Goal: Check status: Check status

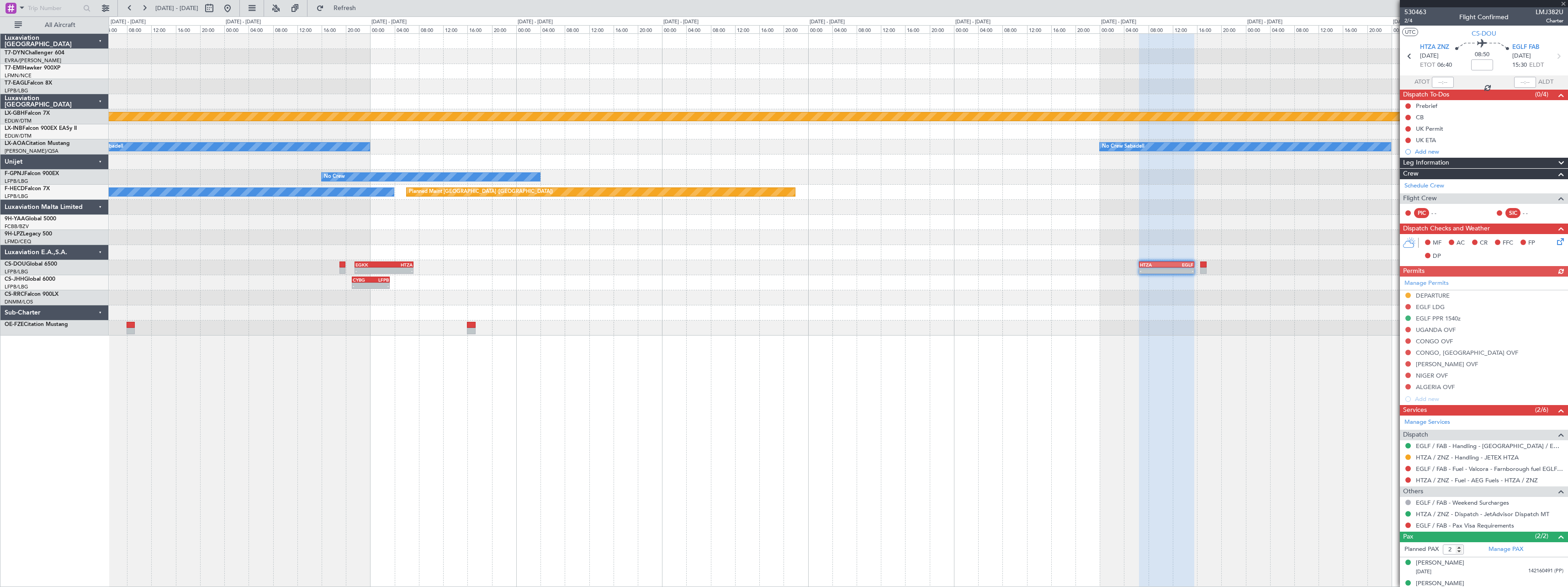
click at [480, 79] on div at bounding box center [838, 71] width 1459 height 15
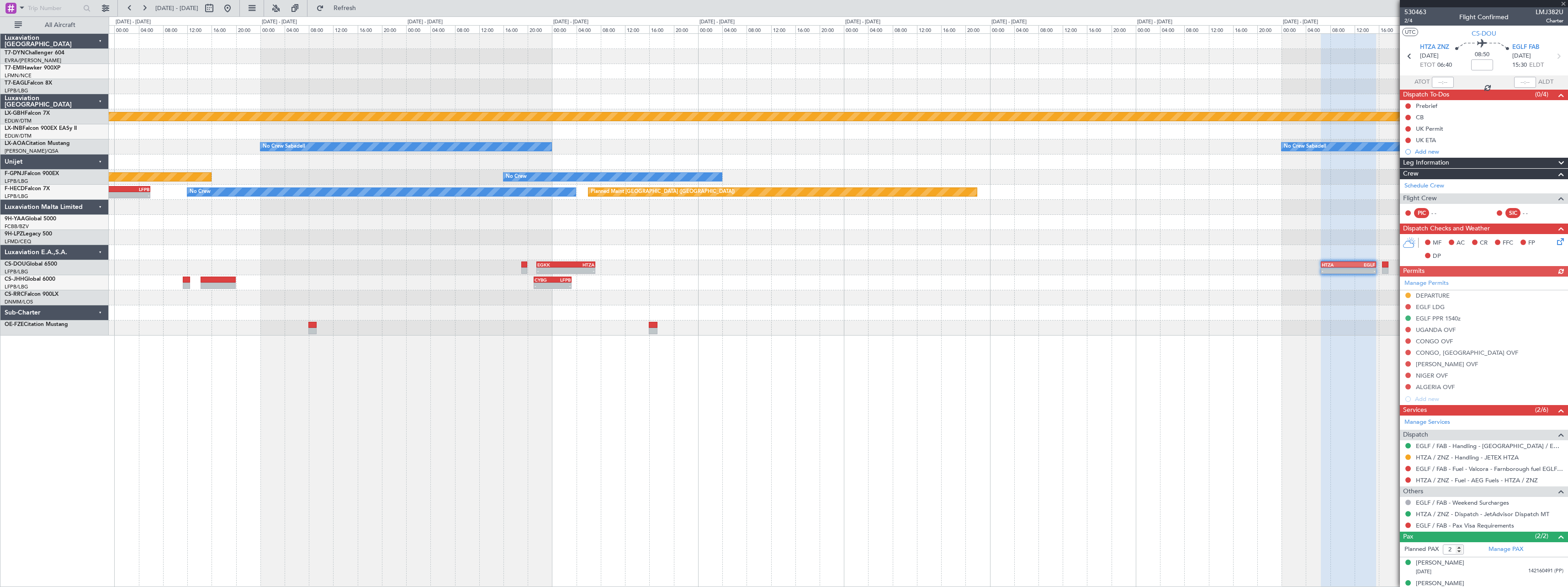
click at [741, 81] on div at bounding box center [838, 86] width 1459 height 15
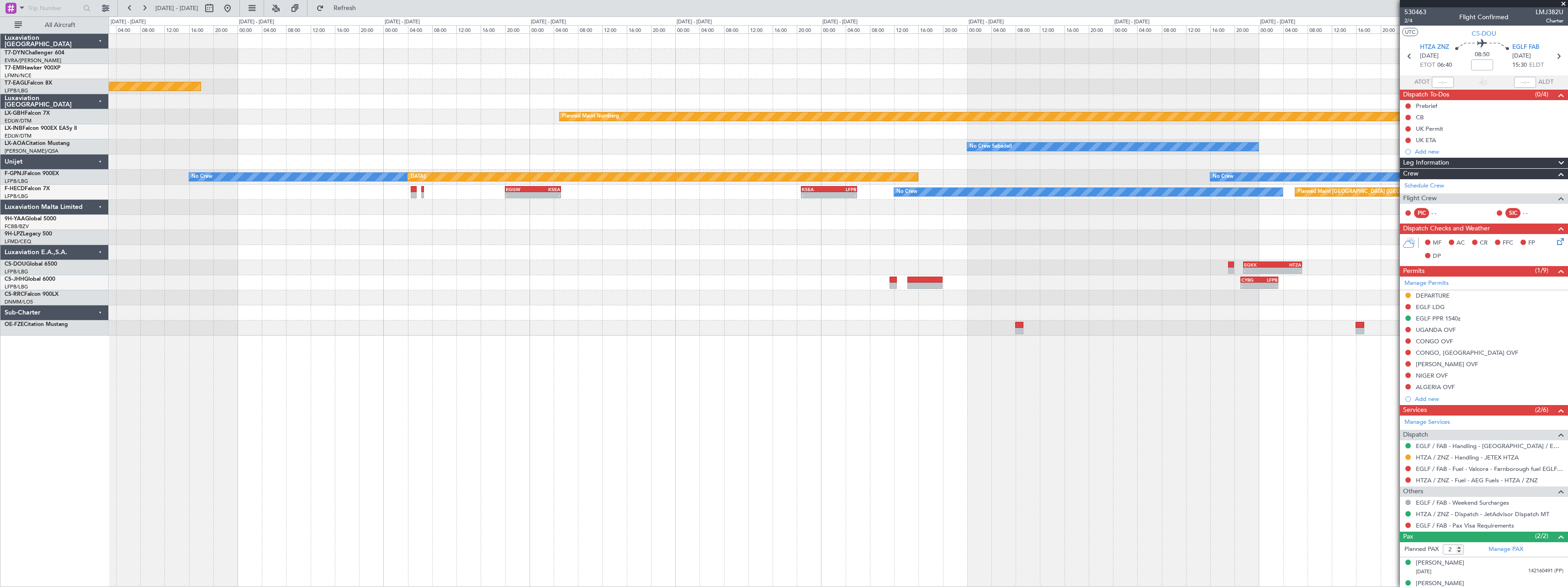
click at [713, 75] on div "Planned Maint Geneva (Cointrin) Planned Maint Nurnberg No Crew Sabadell No Crew…" at bounding box center [838, 185] width 1459 height 301
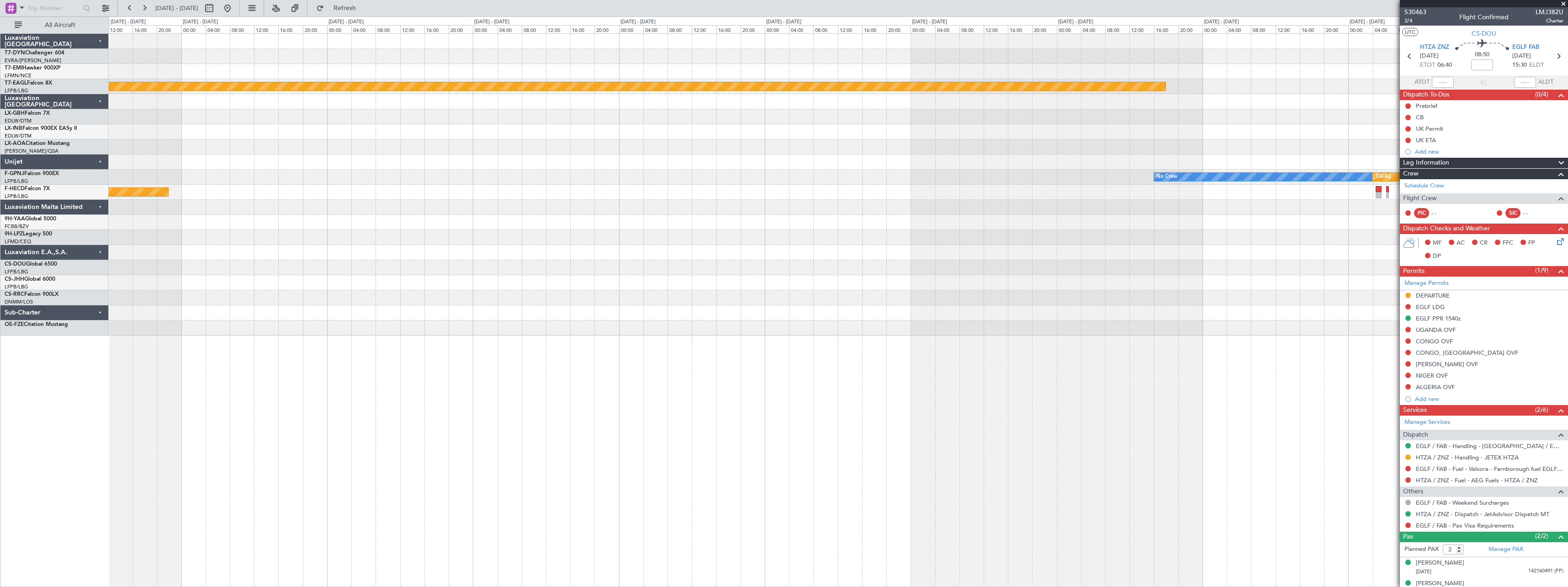
click at [669, 111] on div "Planned Maint Nurnberg" at bounding box center [838, 116] width 1459 height 15
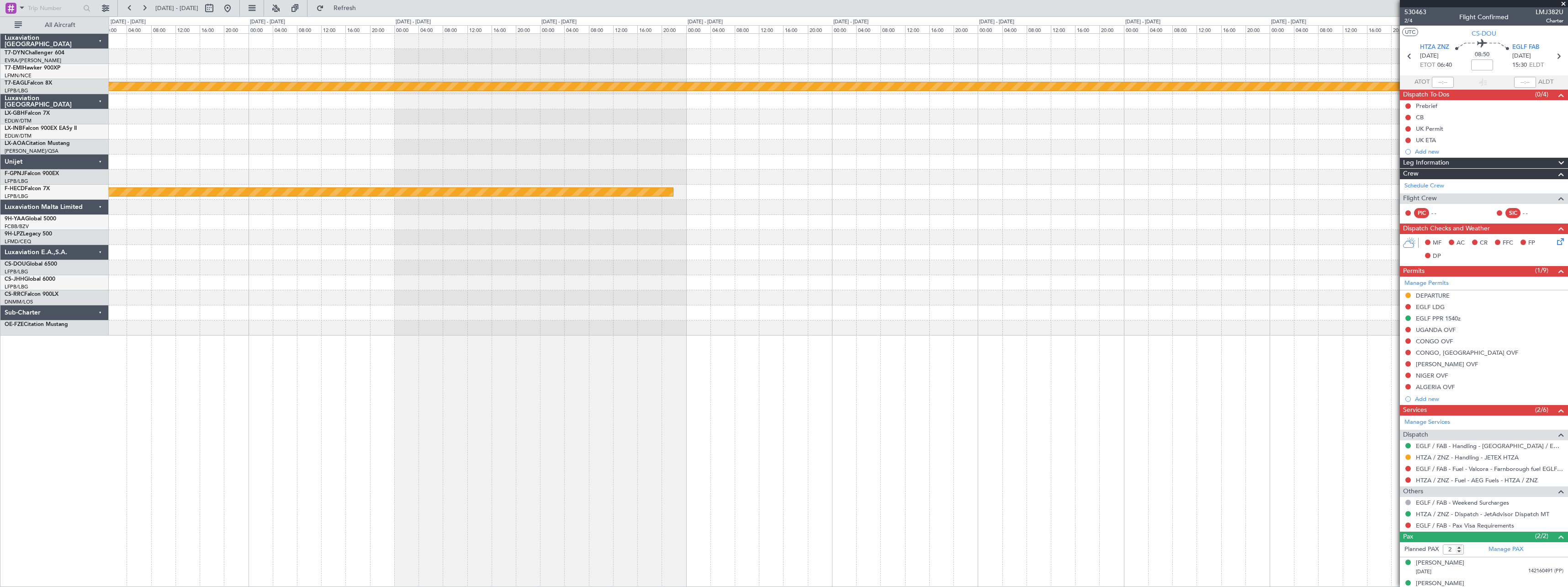
click at [887, 132] on div at bounding box center [838, 132] width 1459 height 15
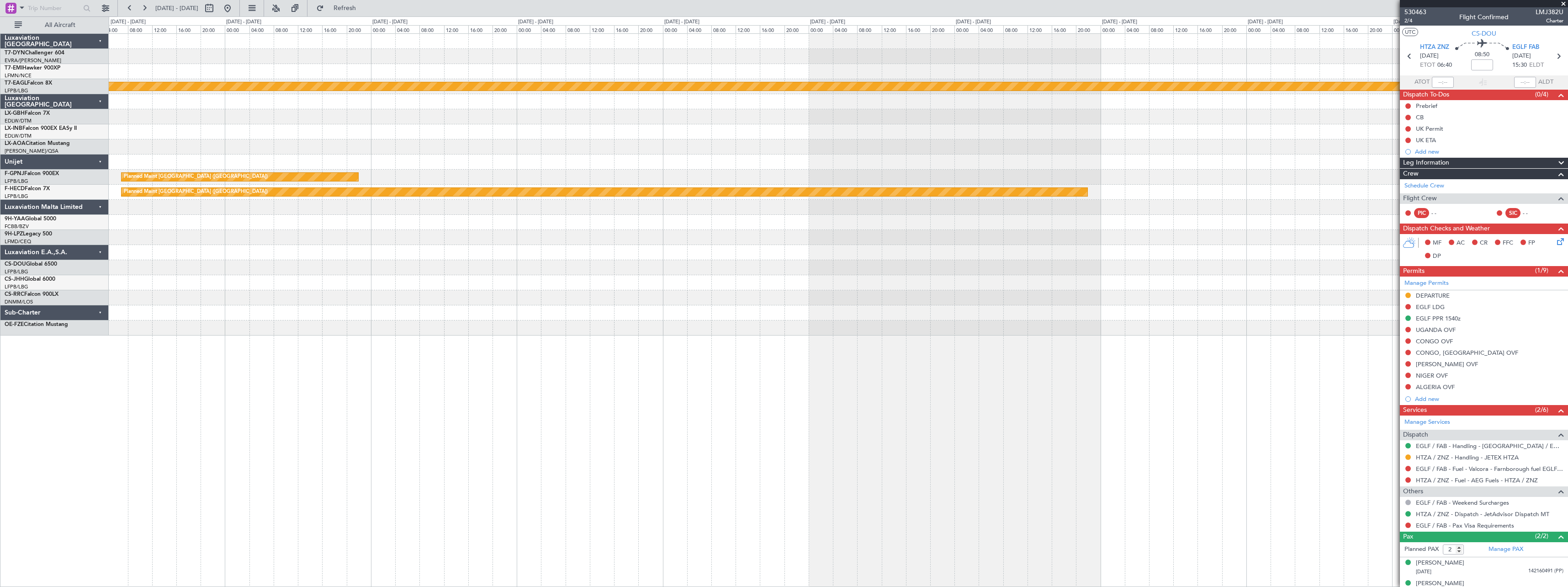
click at [973, 132] on div at bounding box center [838, 132] width 1459 height 15
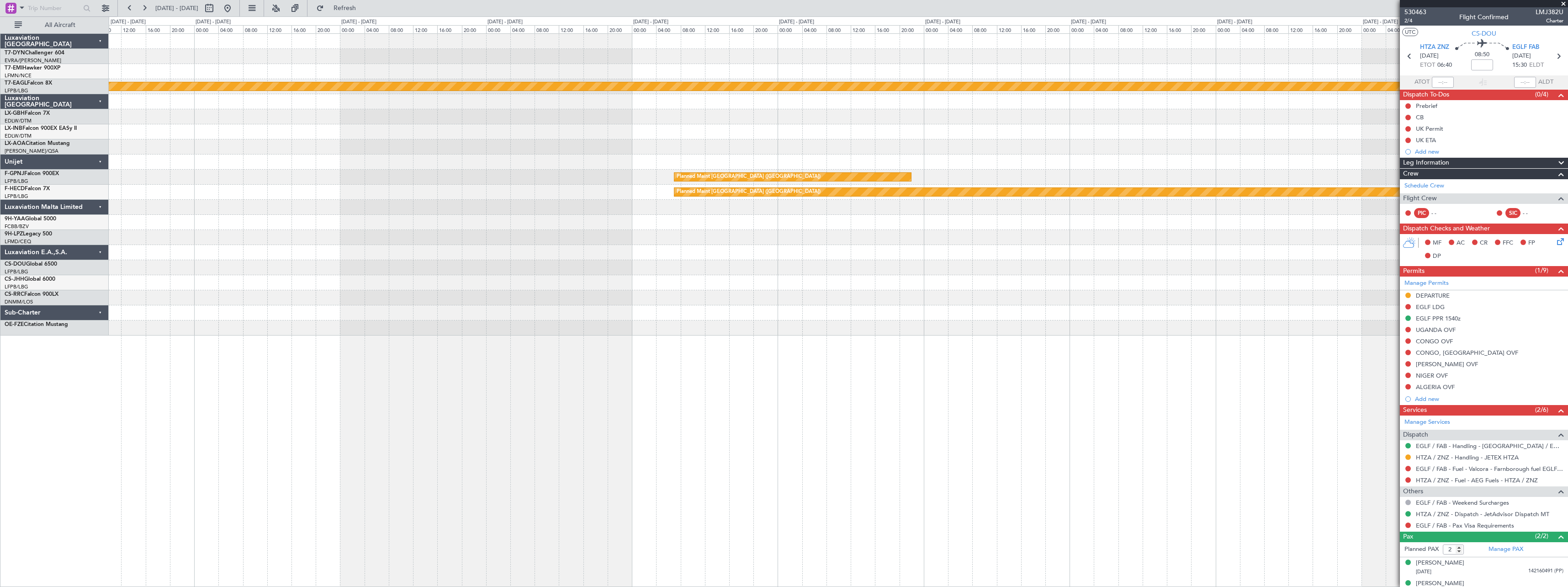
click at [1004, 137] on div at bounding box center [838, 132] width 1459 height 15
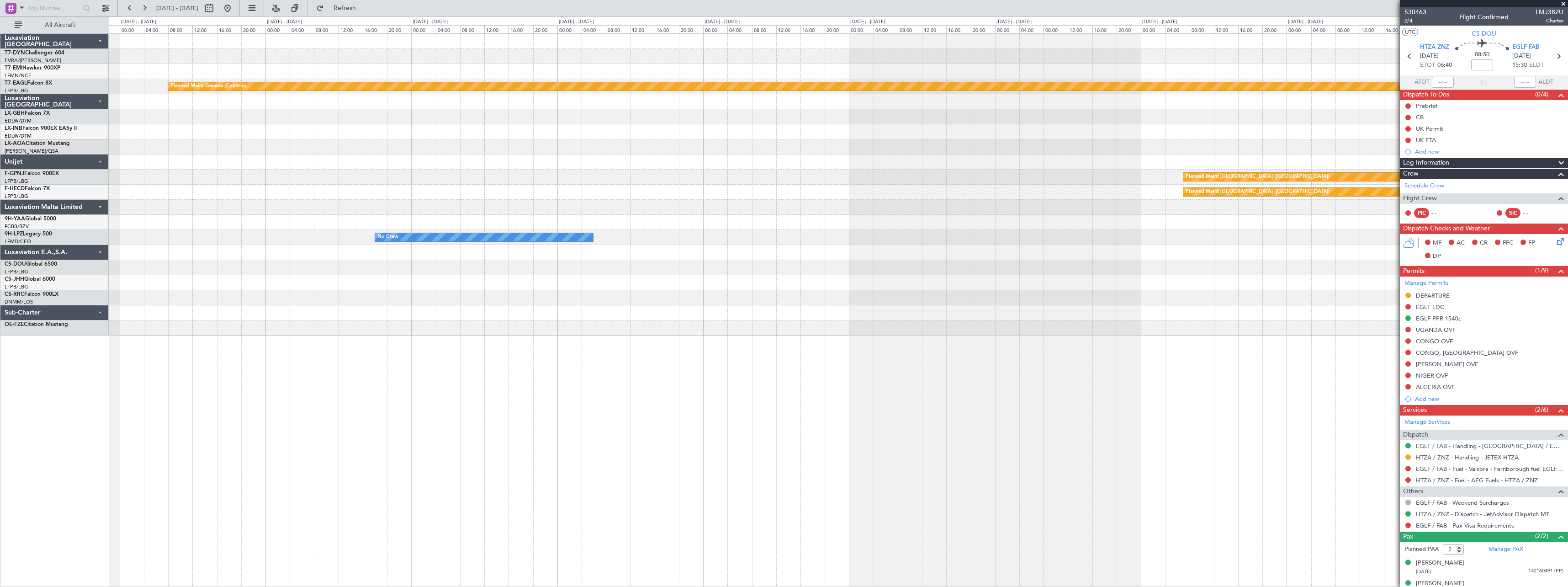
click at [938, 154] on div at bounding box center [838, 147] width 1459 height 15
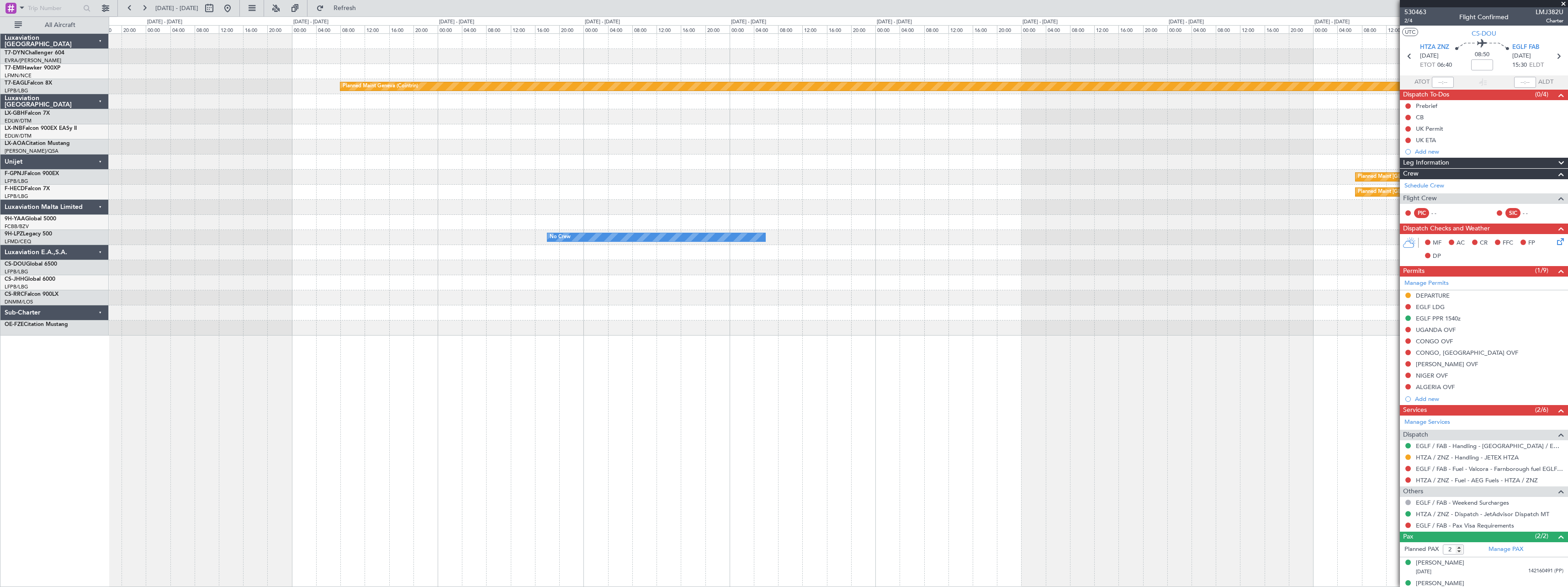
click at [857, 141] on div at bounding box center [838, 147] width 1459 height 15
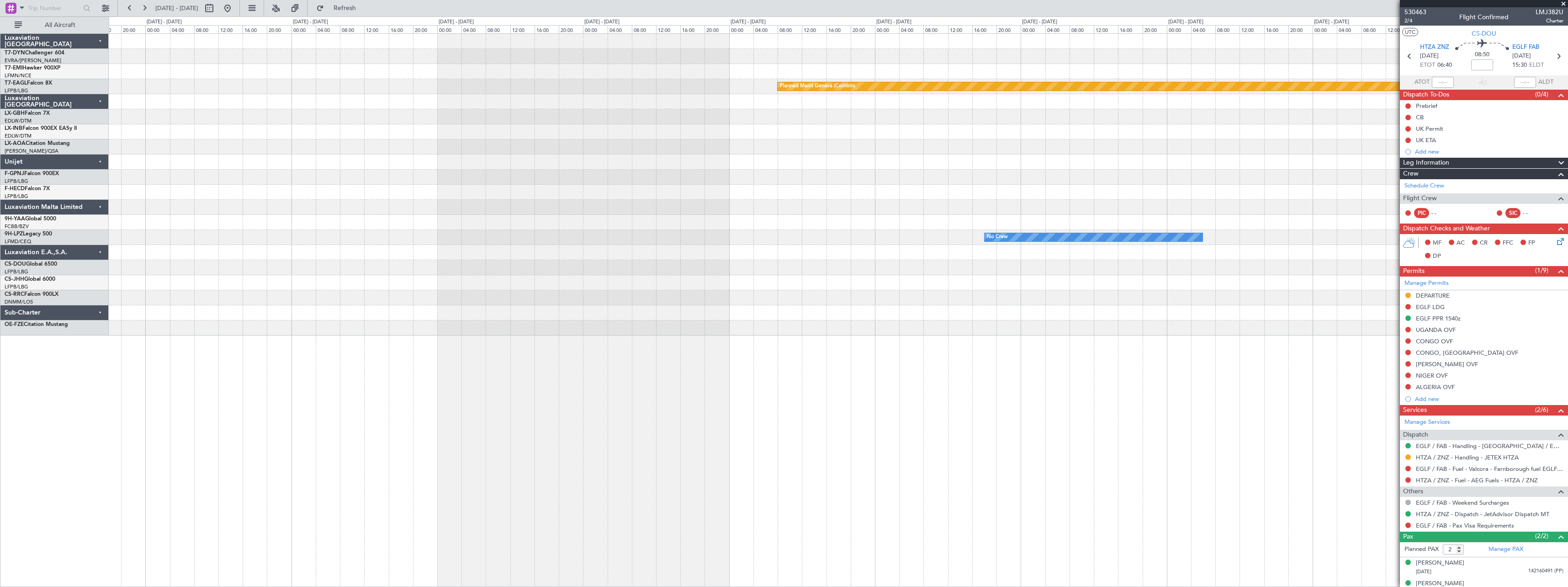
click at [855, 145] on div "Planned Maint [GEOGRAPHIC_DATA]-[GEOGRAPHIC_DATA] Planned Maint Geneva ([GEOGRA…" at bounding box center [838, 185] width 1459 height 301
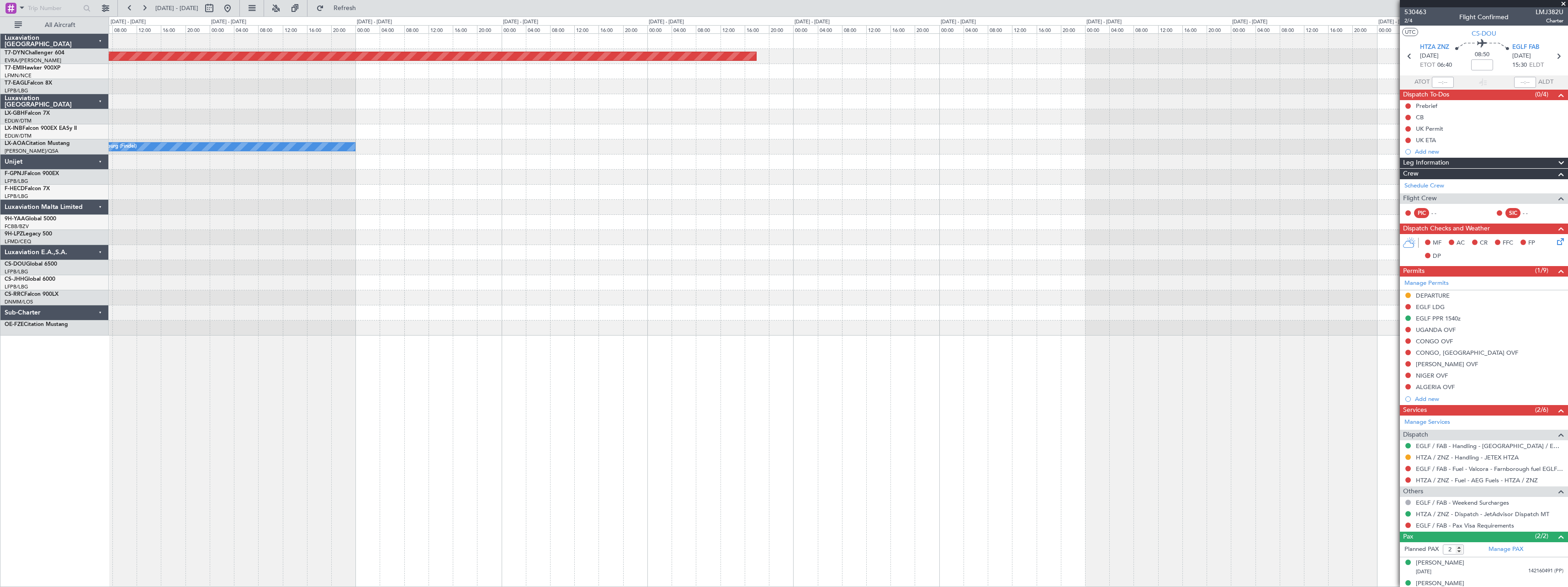
click at [714, 134] on div "Planned Maint [GEOGRAPHIC_DATA]-[GEOGRAPHIC_DATA] Planned Maint Geneva ([GEOGRA…" at bounding box center [838, 185] width 1459 height 301
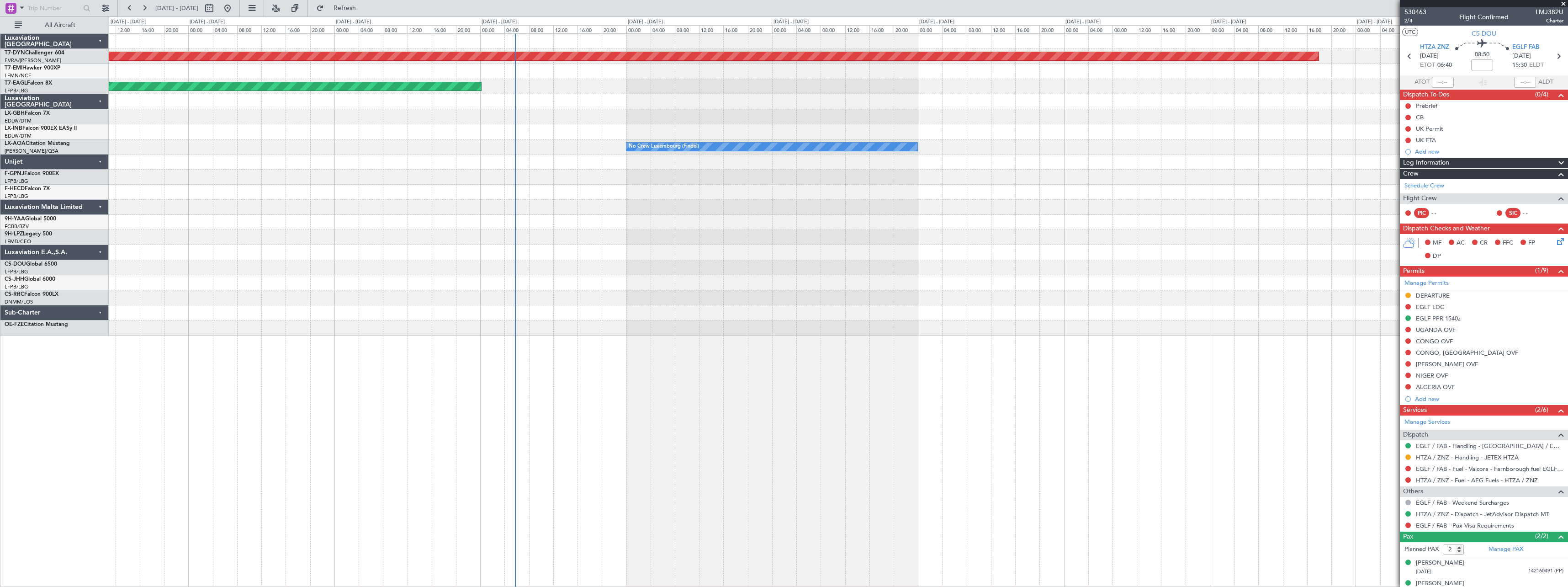
click at [833, 142] on div "Planned Maint [GEOGRAPHIC_DATA]-[GEOGRAPHIC_DATA] Planned Maint [US_STATE] ([GE…" at bounding box center [838, 185] width 1459 height 301
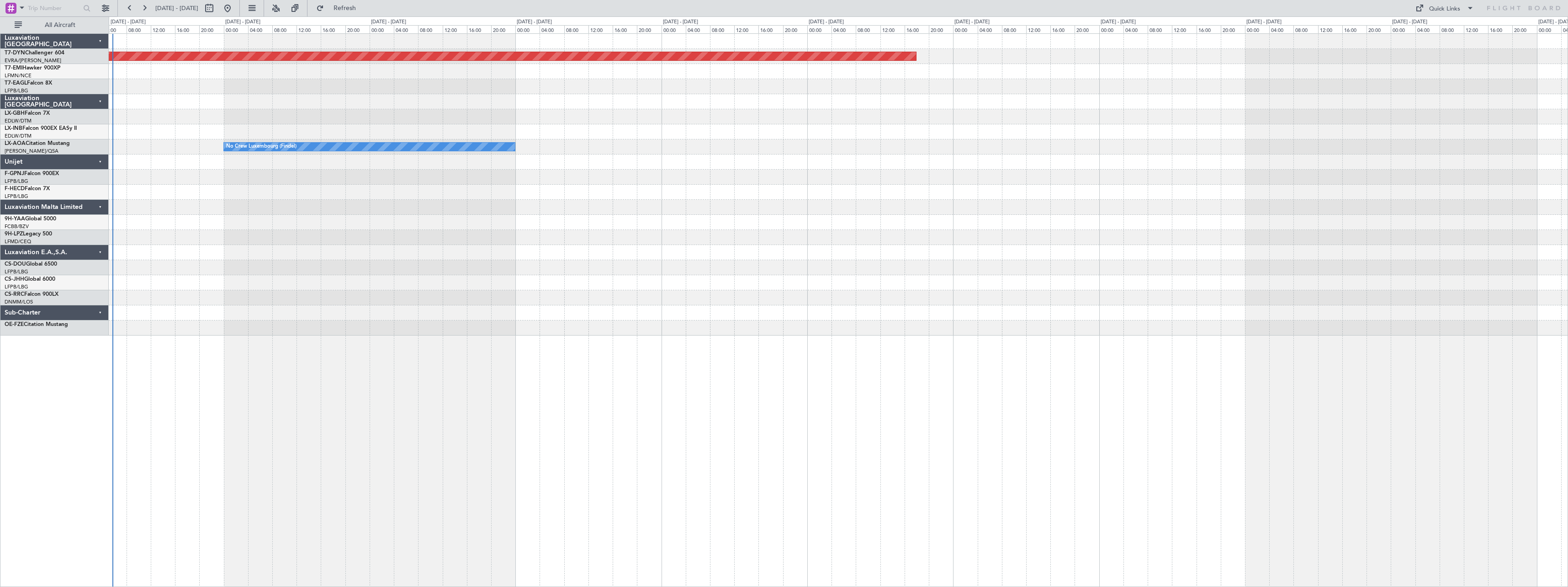
click at [69, 159] on div "Planned Maint [GEOGRAPHIC_DATA]-[GEOGRAPHIC_DATA] Planned Maint Geneva ([GEOGRA…" at bounding box center [784, 301] width 1568 height 571
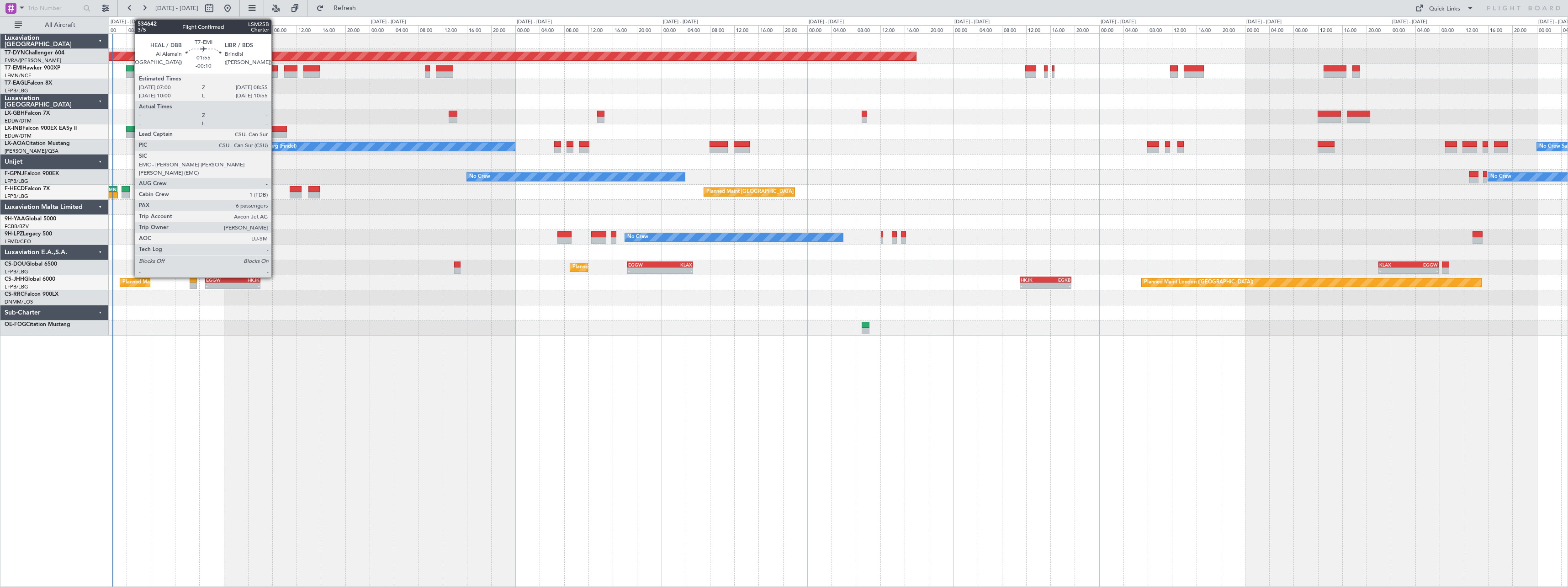
click at [275, 70] on div at bounding box center [272, 69] width 12 height 6
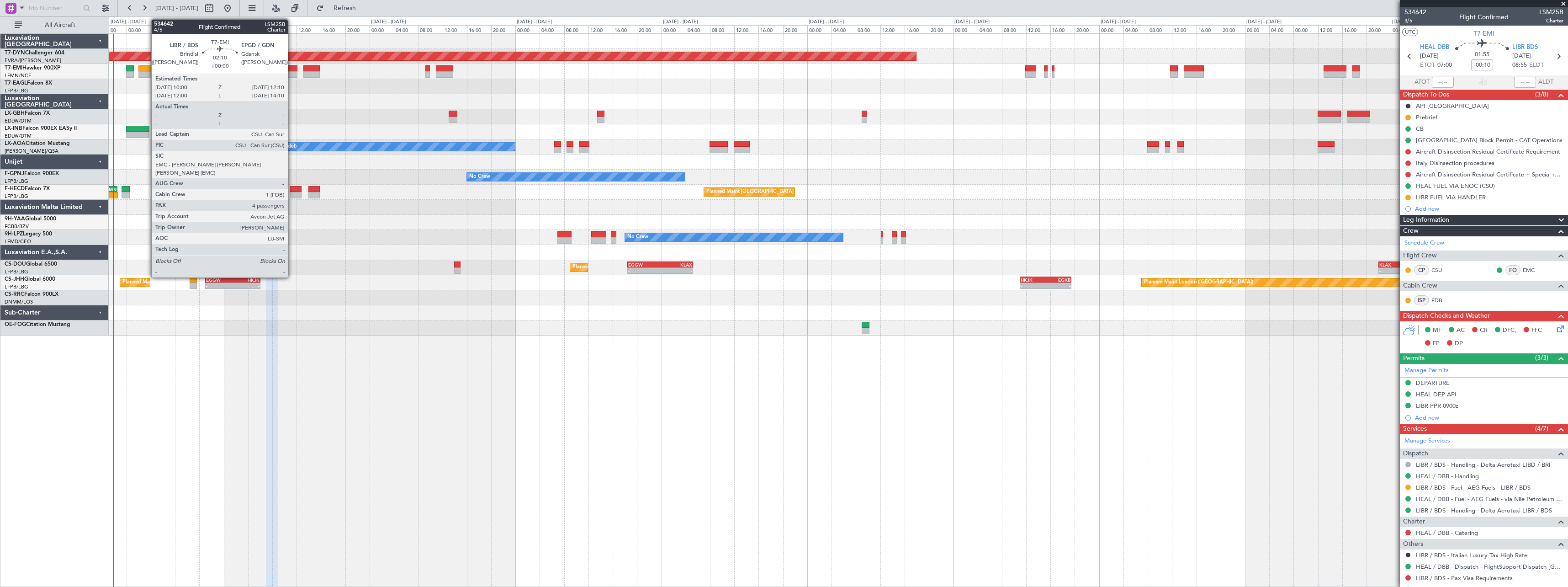
click at [292, 72] on div at bounding box center [290, 74] width 13 height 6
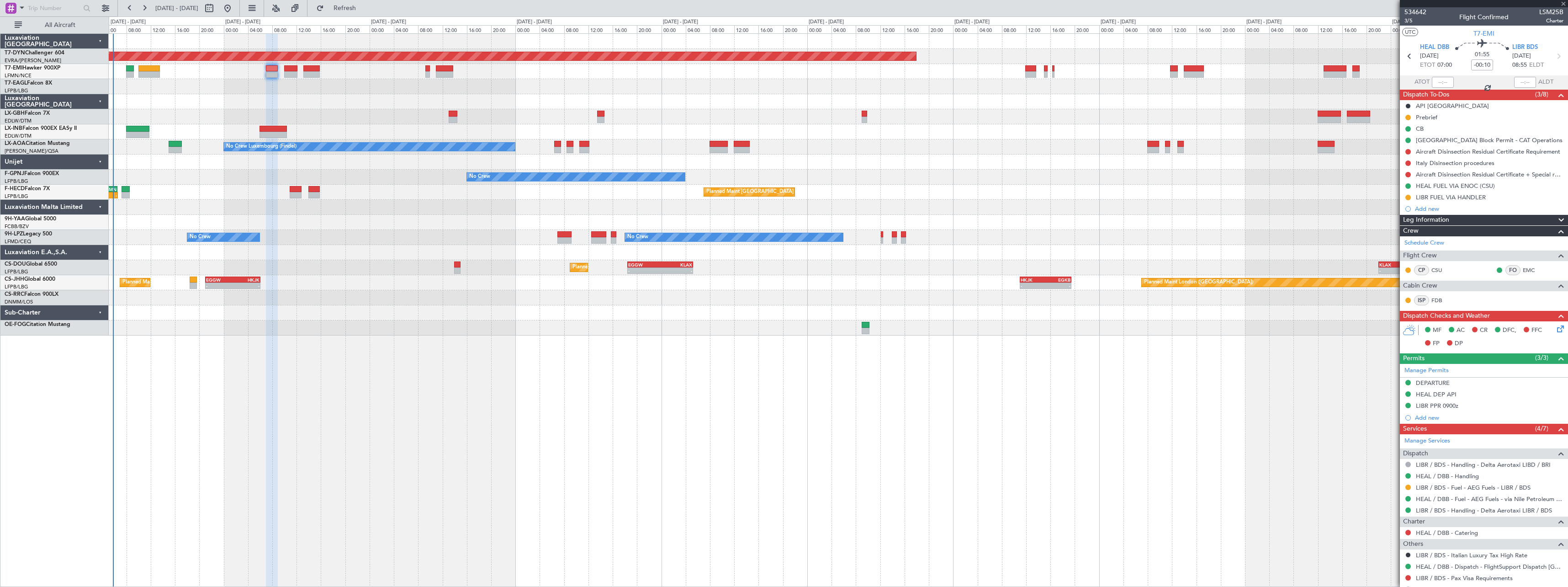
type input "4"
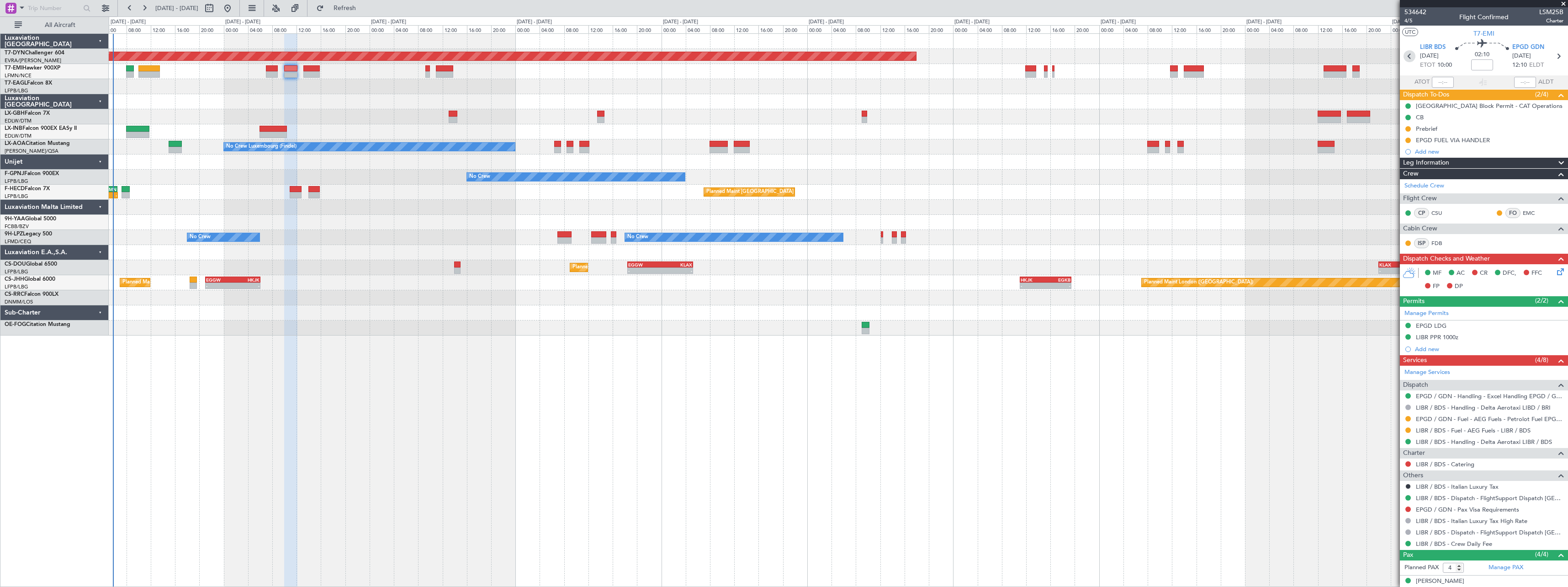
click at [1403, 60] on icon at bounding box center [1409, 56] width 12 height 12
type input "-00:10"
type input "6"
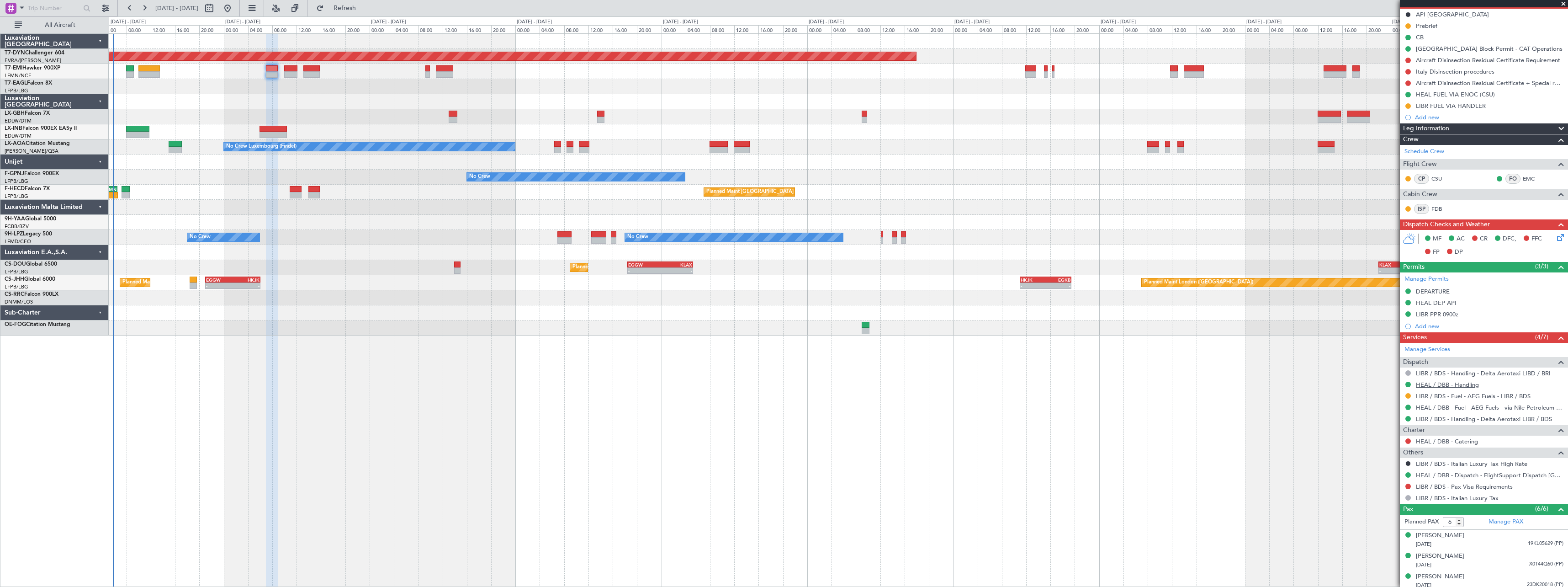
scroll to position [158, 0]
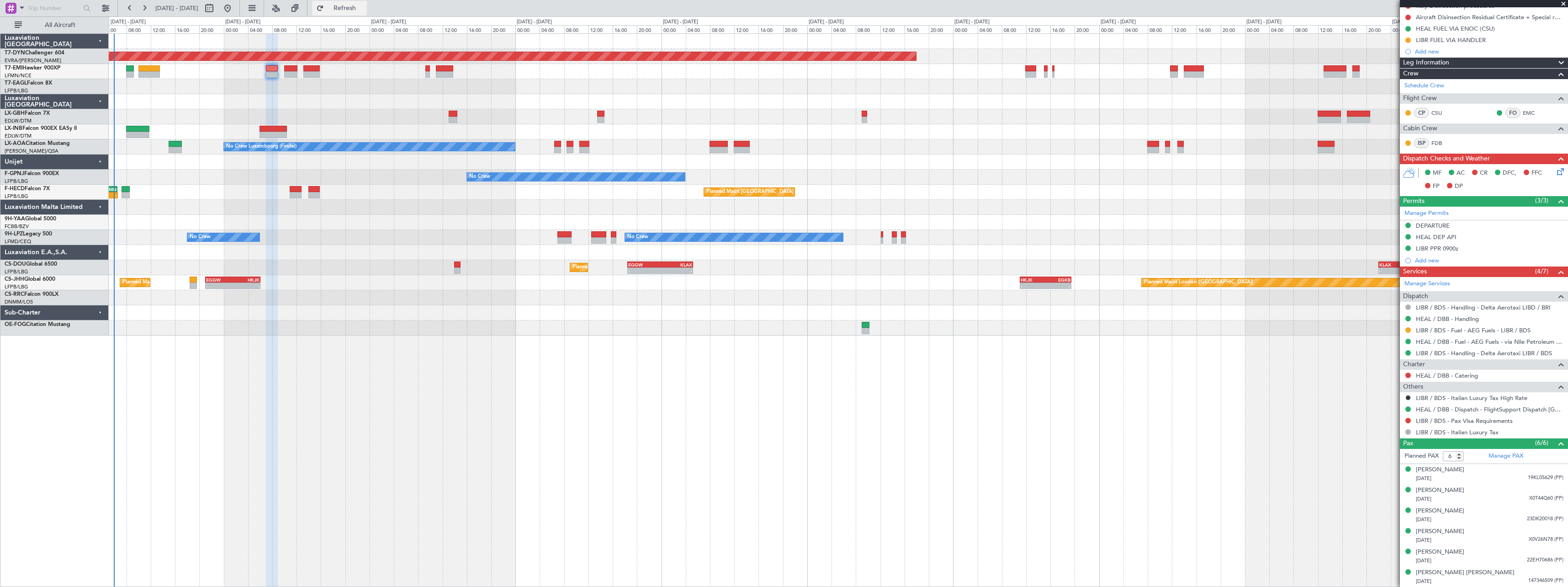
click at [364, 5] on span "Refresh" at bounding box center [345, 8] width 38 height 6
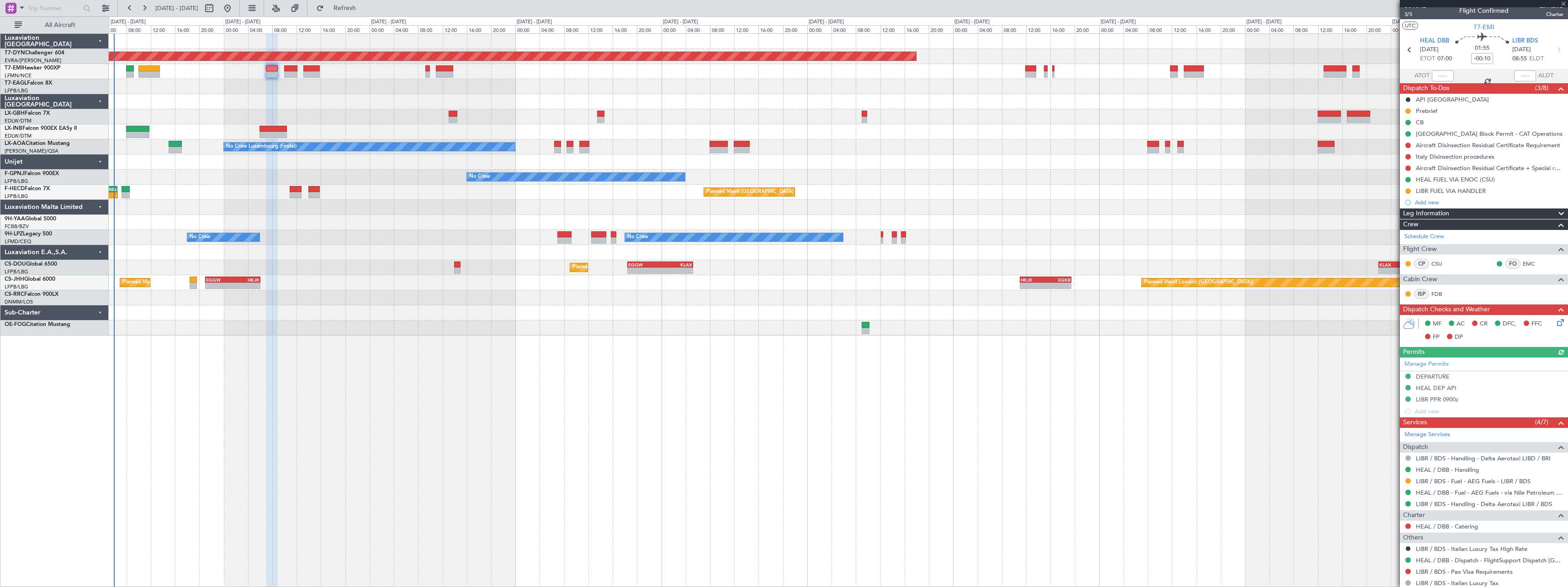
scroll to position [0, 0]
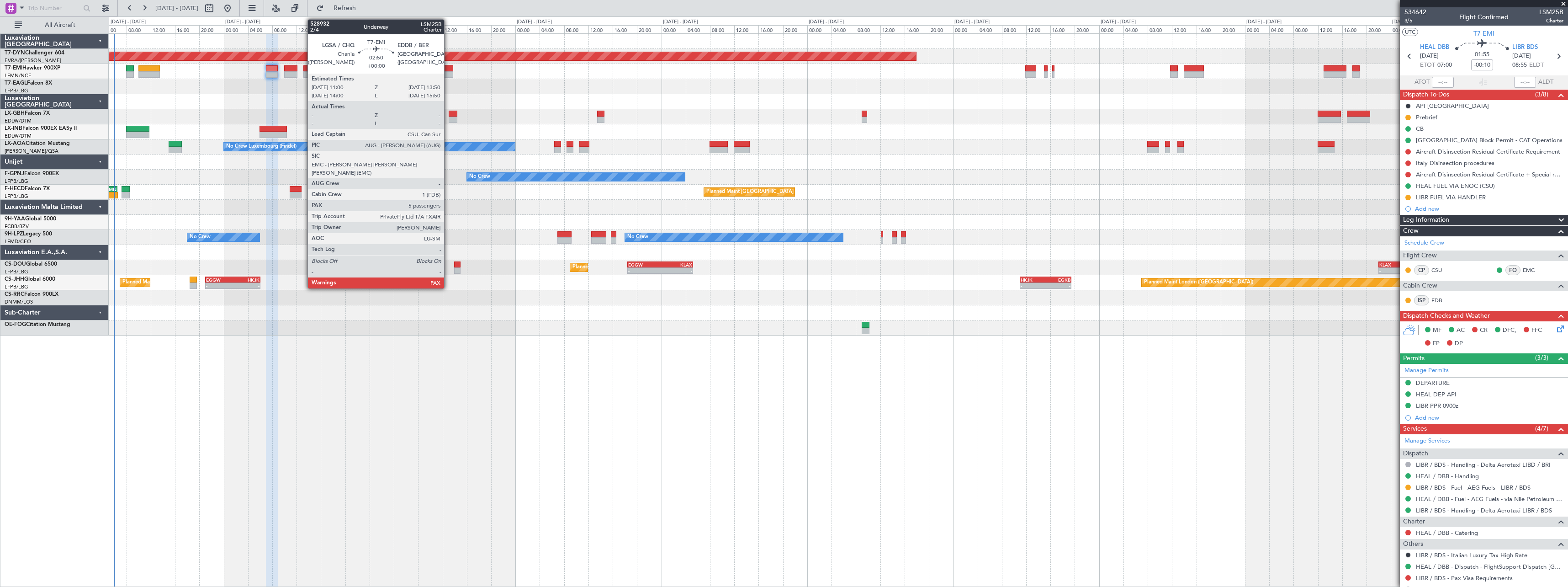
click at [448, 72] on div at bounding box center [444, 74] width 17 height 6
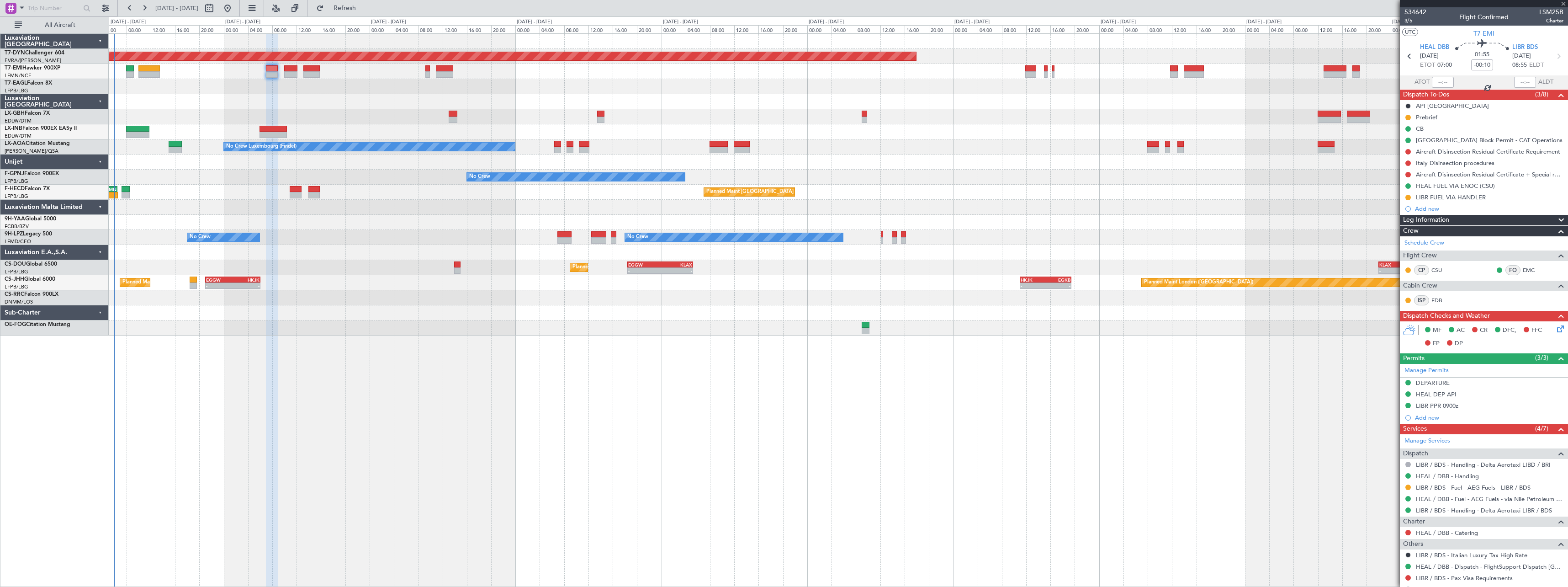
type input "5"
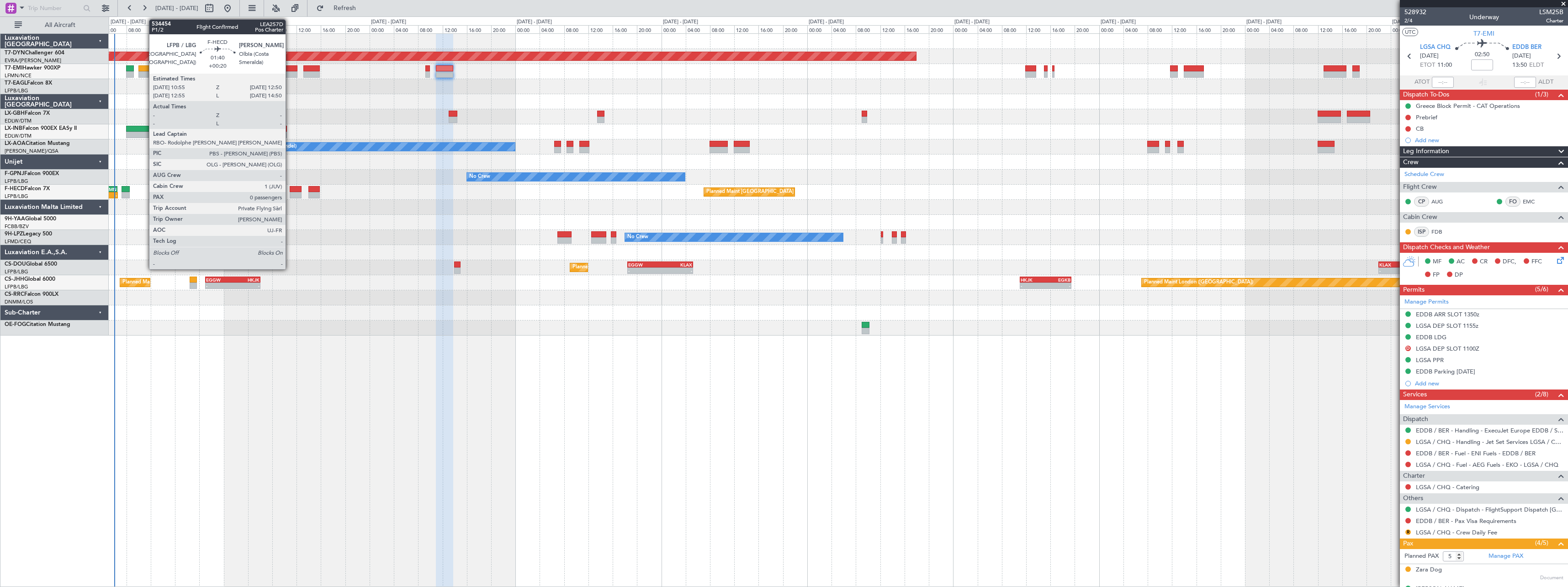
click at [289, 188] on div at bounding box center [295, 189] width 12 height 6
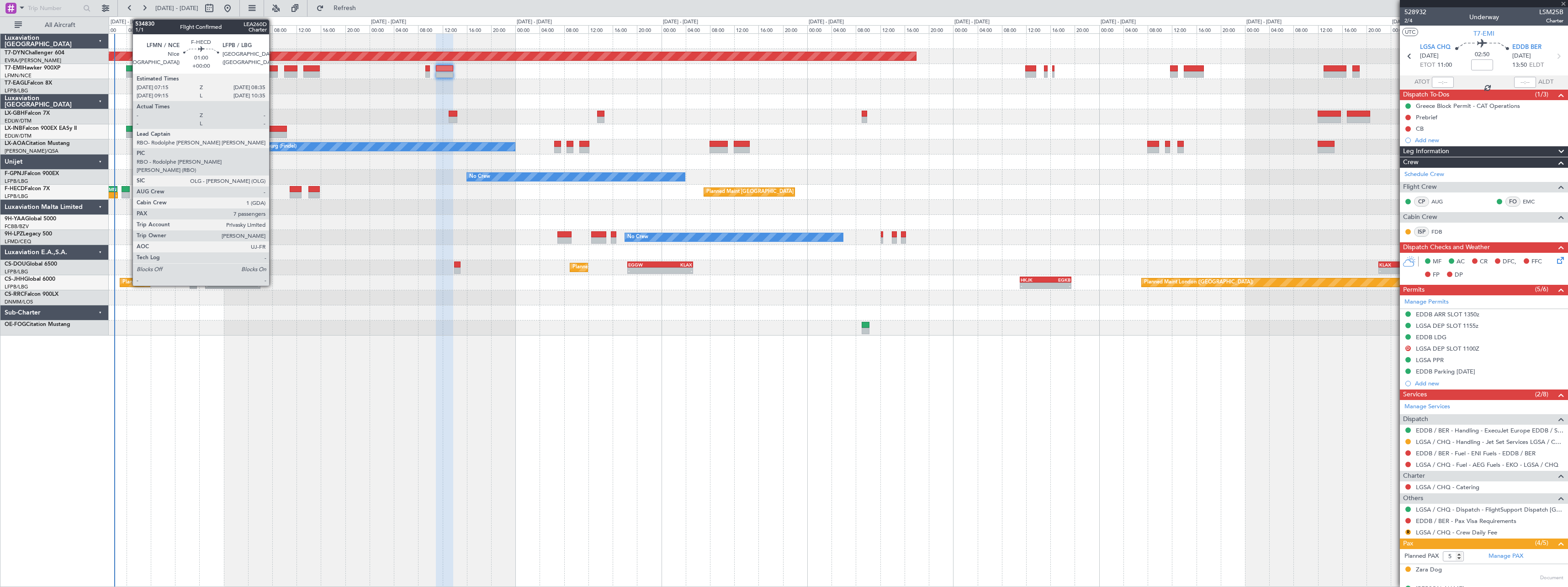
type input "+00:20"
type input "0"
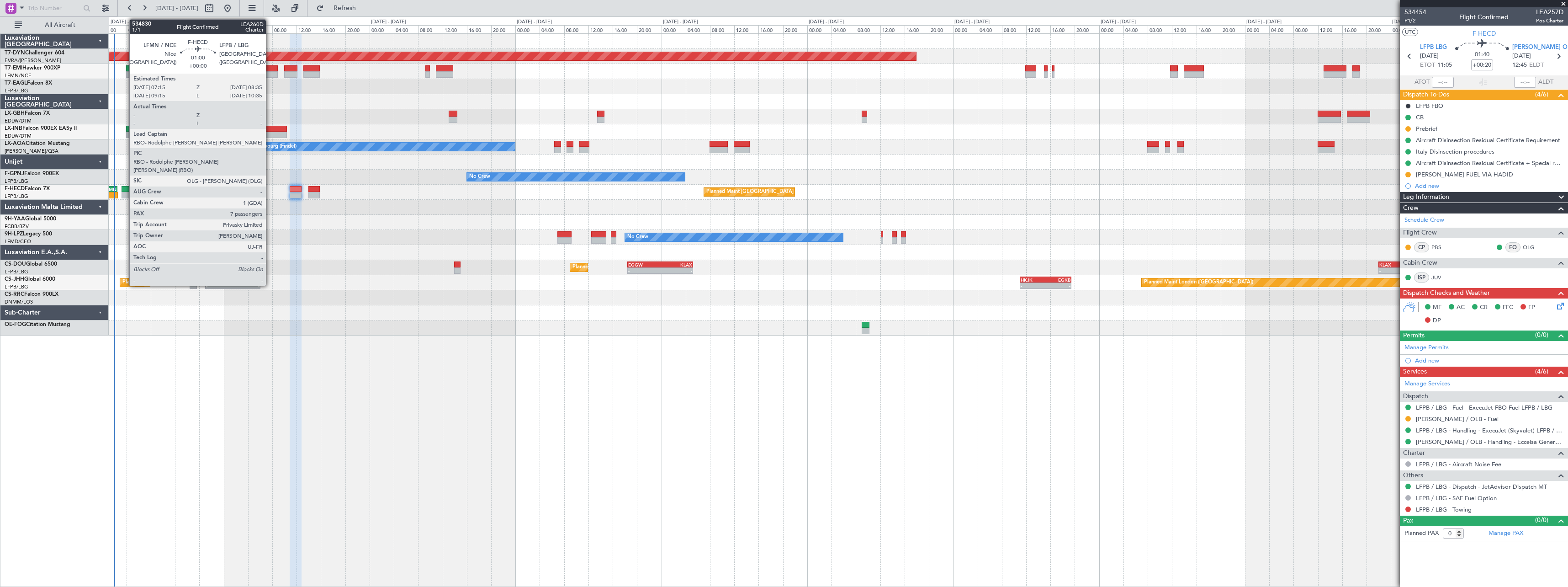
click at [125, 191] on div at bounding box center [126, 189] width 8 height 6
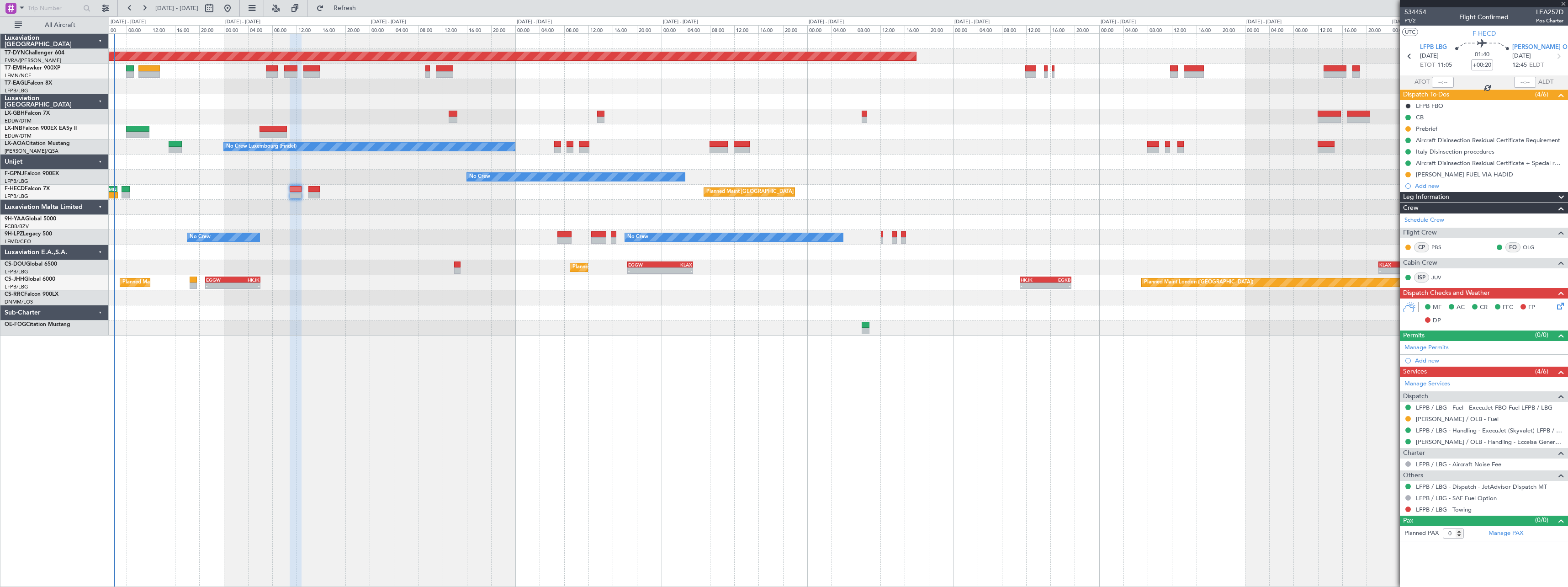
click at [125, 191] on div at bounding box center [126, 189] width 8 height 6
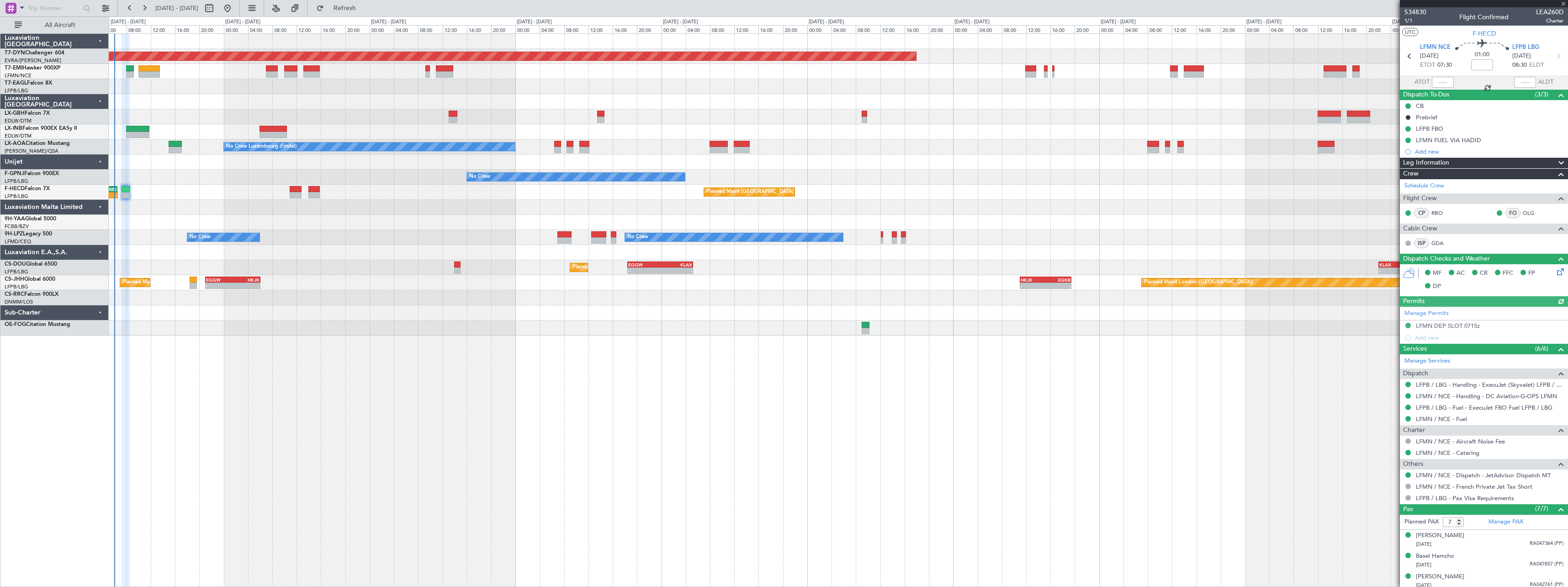
scroll to position [87, 0]
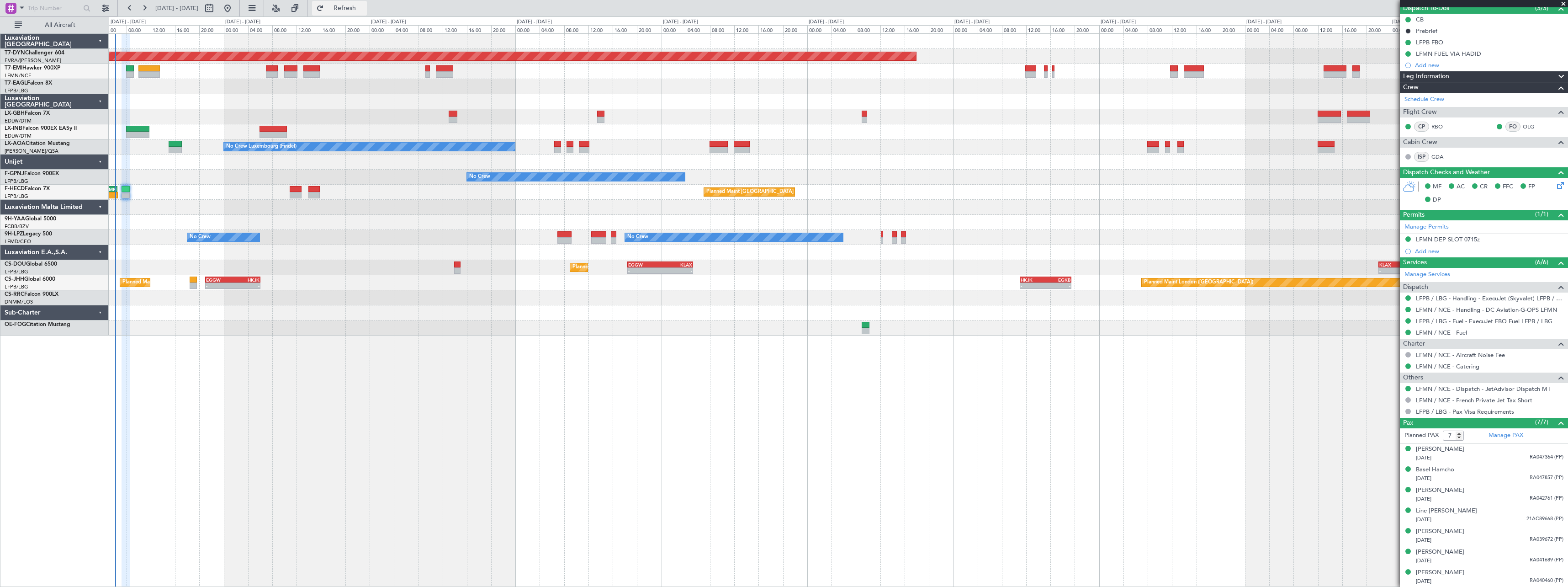
click at [355, 12] on button "Refresh" at bounding box center [339, 8] width 55 height 15
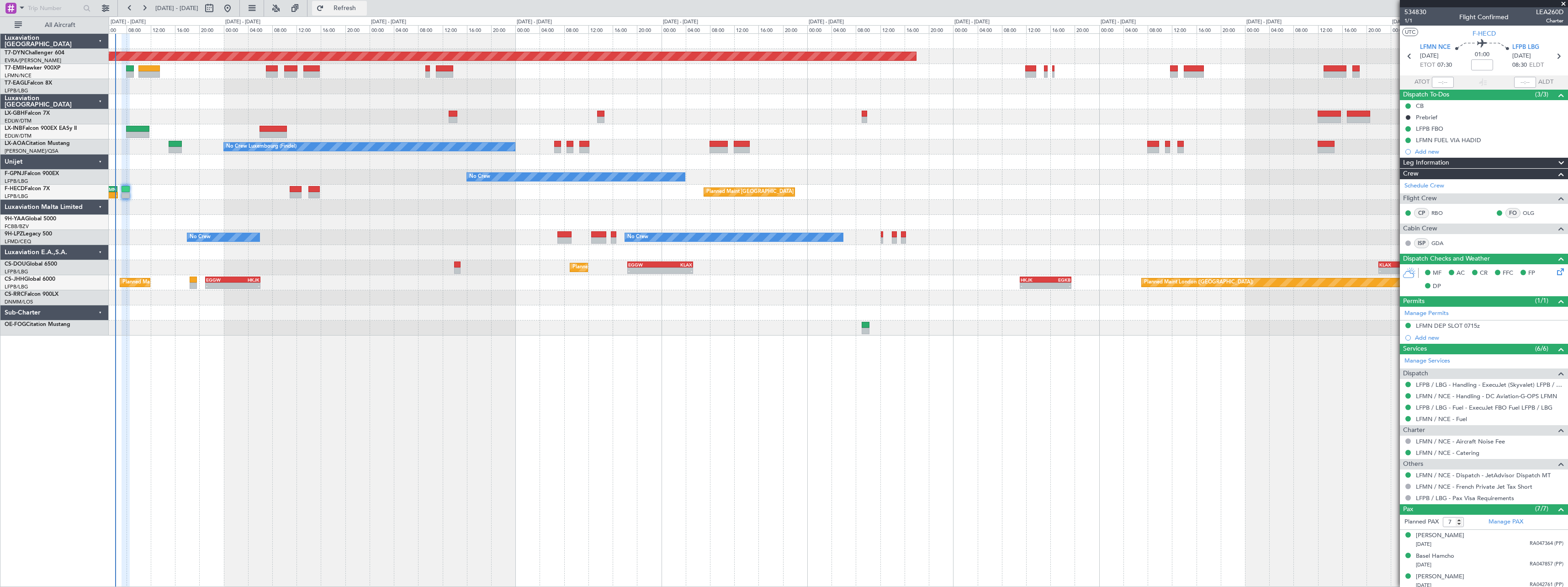
click at [362, 11] on span "Refresh" at bounding box center [345, 8] width 38 height 6
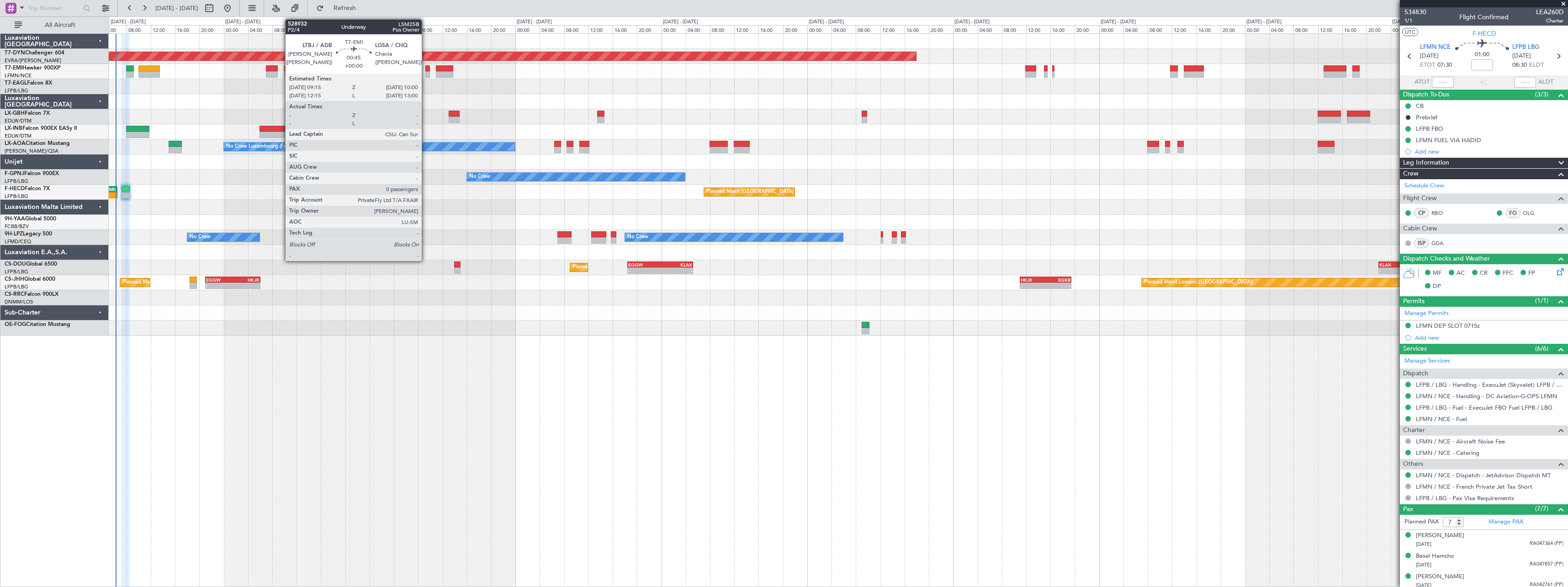
click at [426, 67] on div at bounding box center [427, 69] width 5 height 6
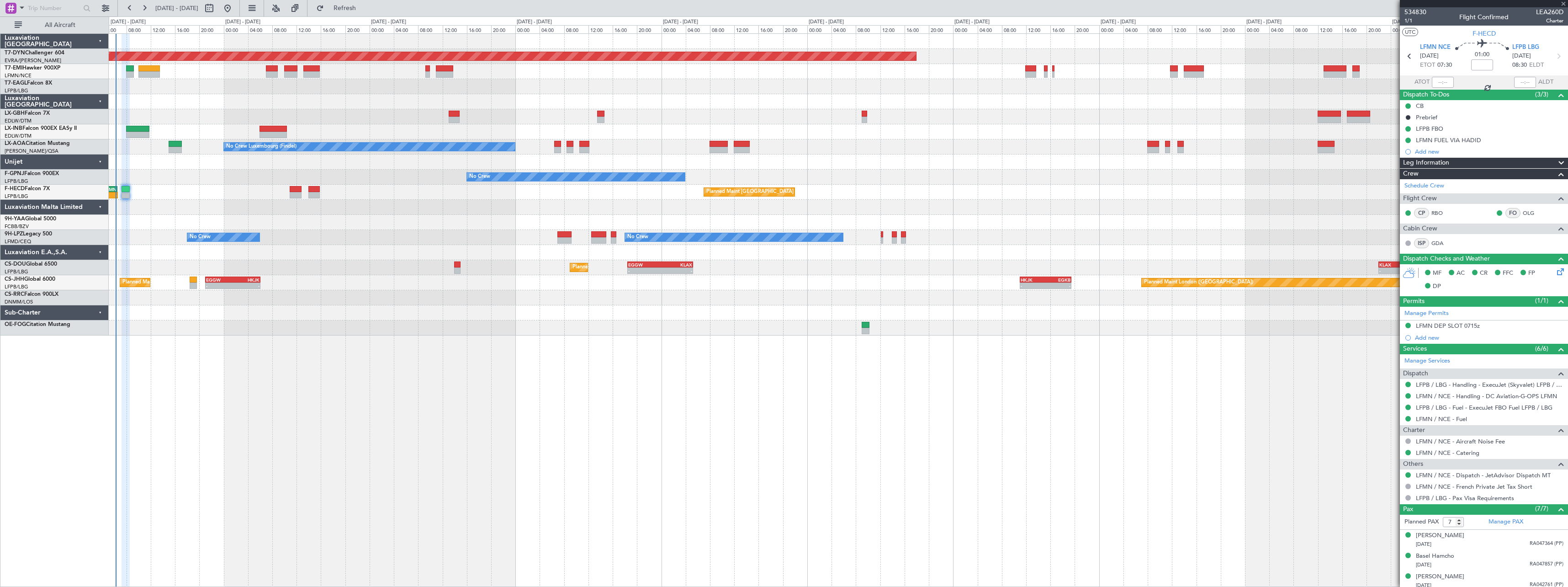
type input "0"
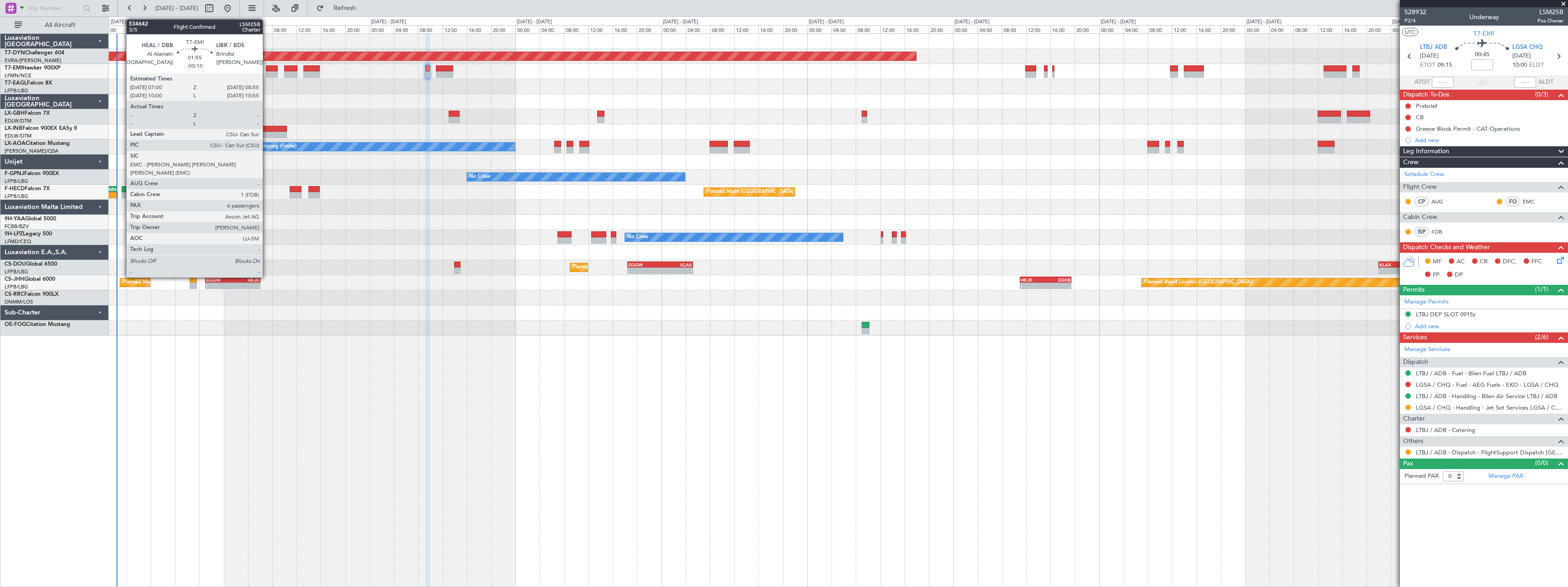
click at [267, 71] on div at bounding box center [272, 69] width 12 height 6
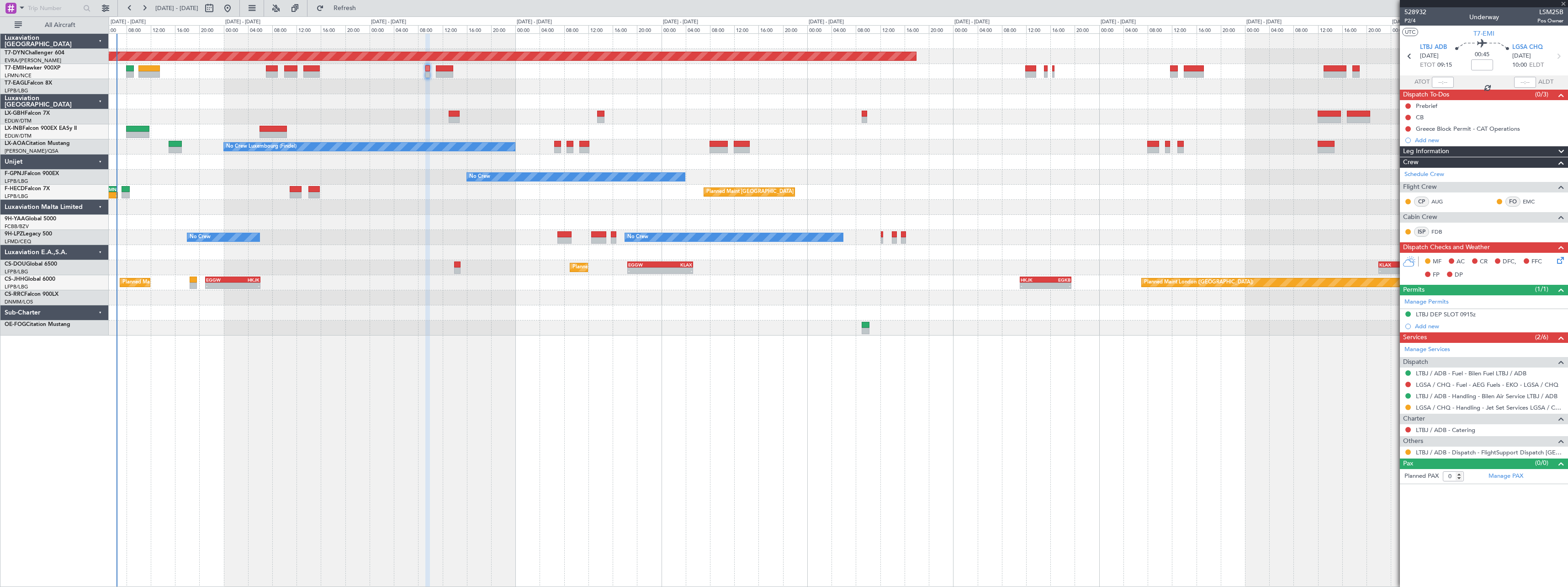
type input "-00:10"
type input "6"
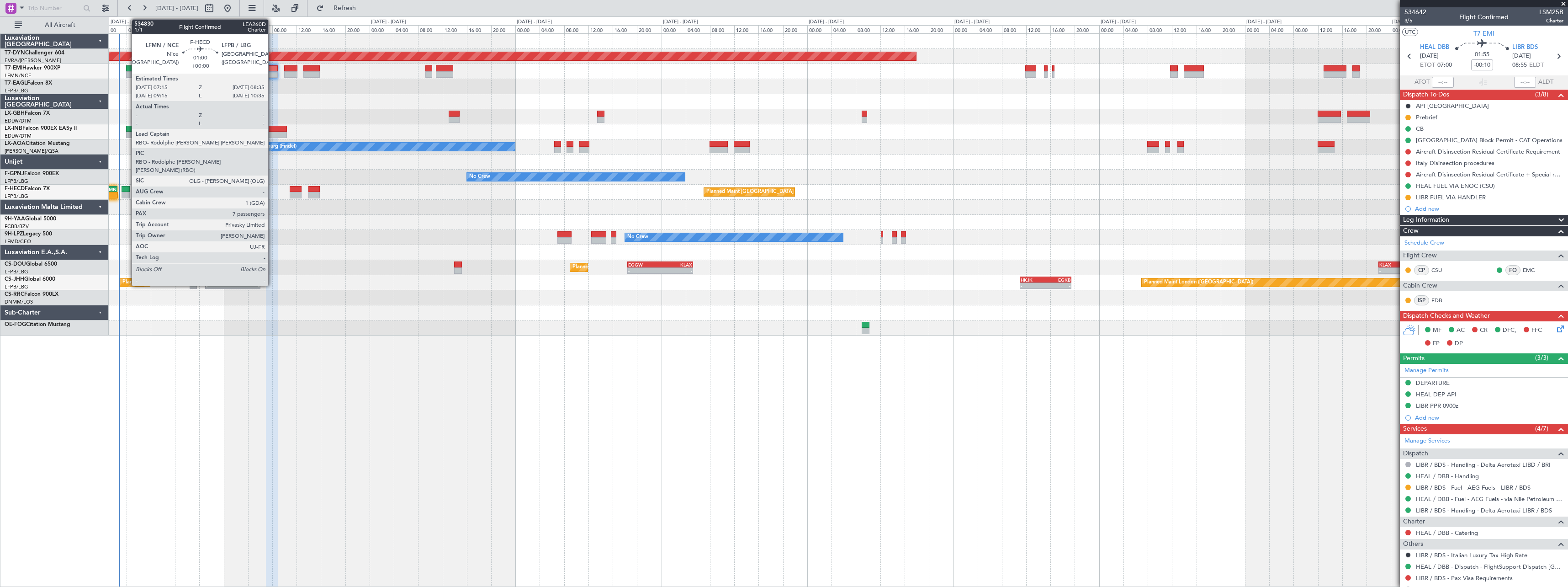
click at [127, 188] on div at bounding box center [126, 189] width 8 height 6
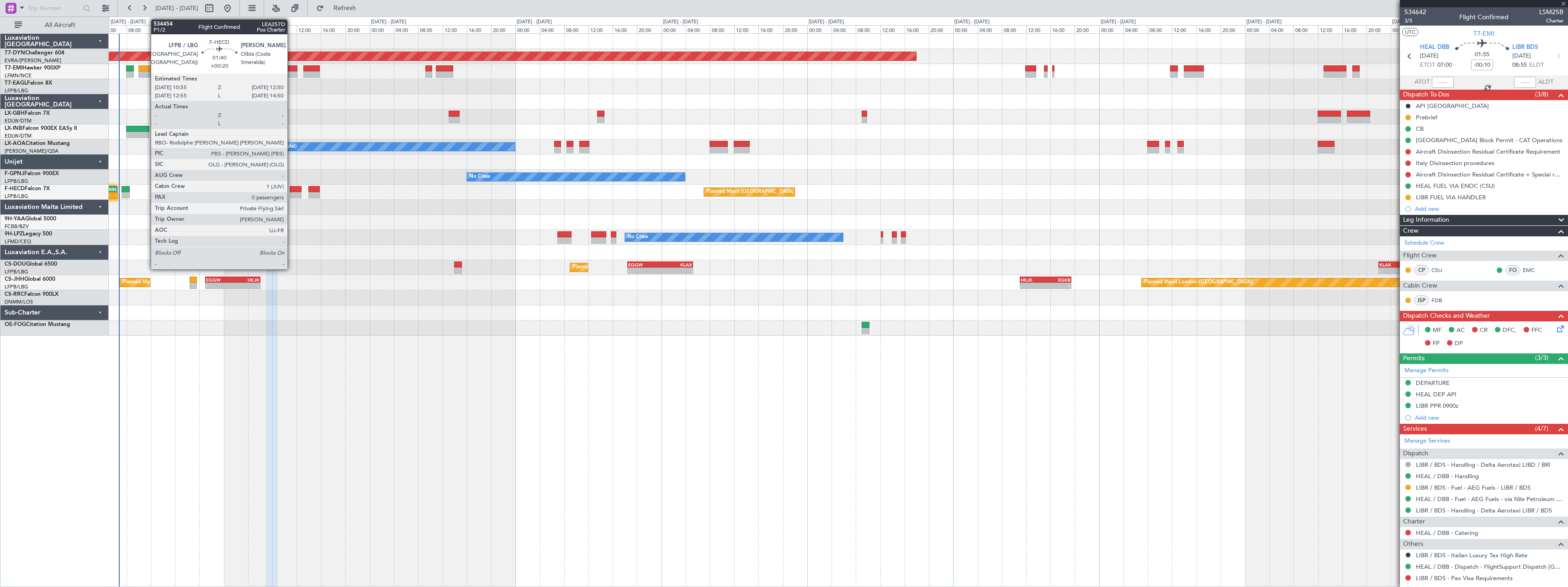
type input "7"
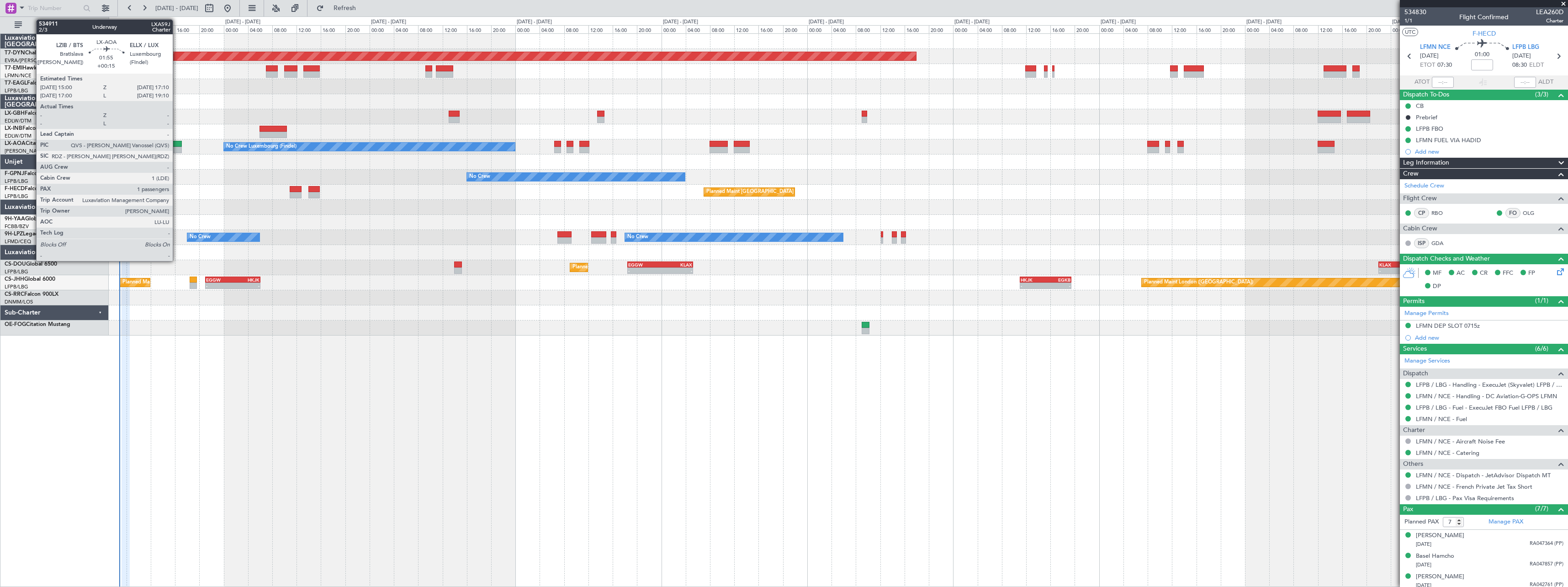
click at [177, 142] on div at bounding box center [175, 144] width 13 height 6
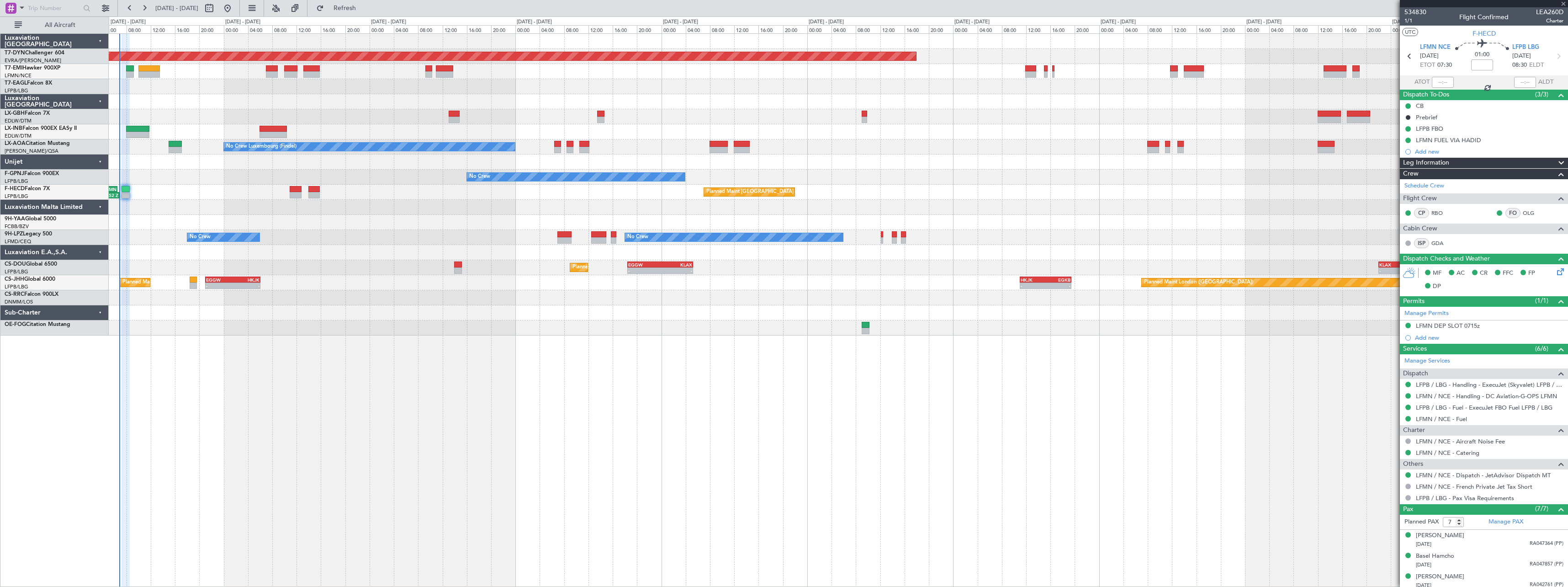
type input "+00:15"
type input "1"
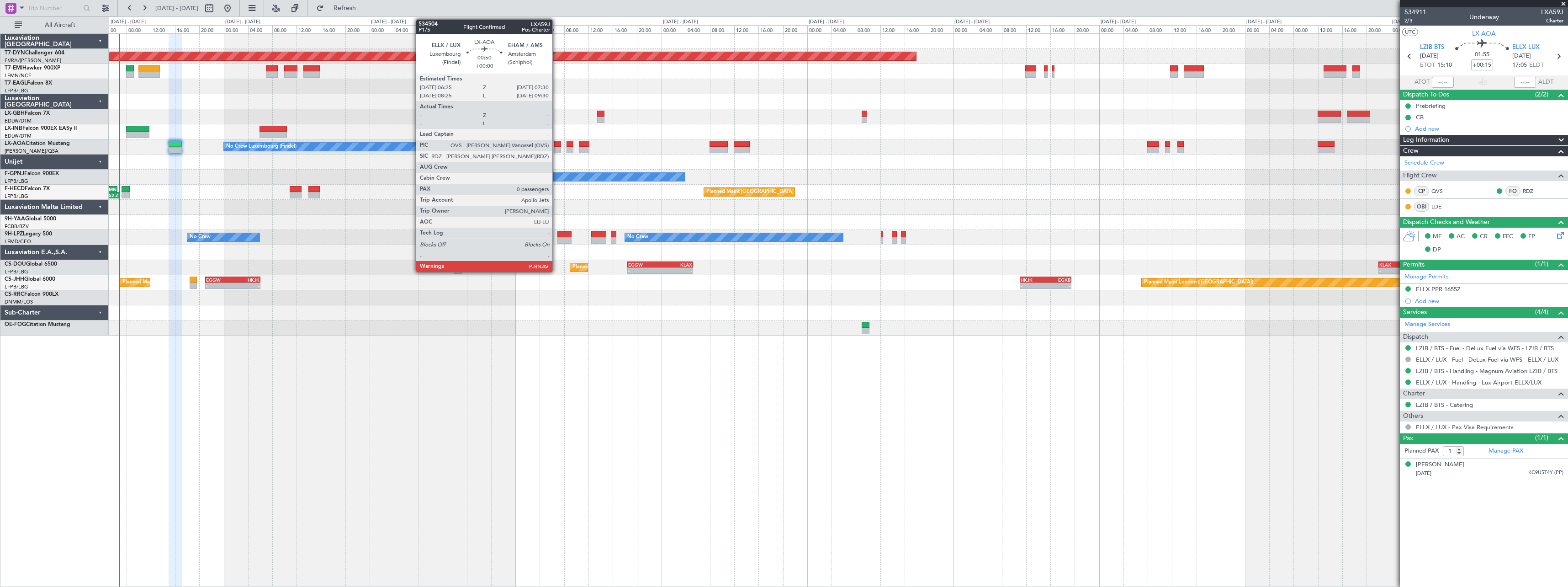
click at [559, 147] on div at bounding box center [558, 144] width 7 height 6
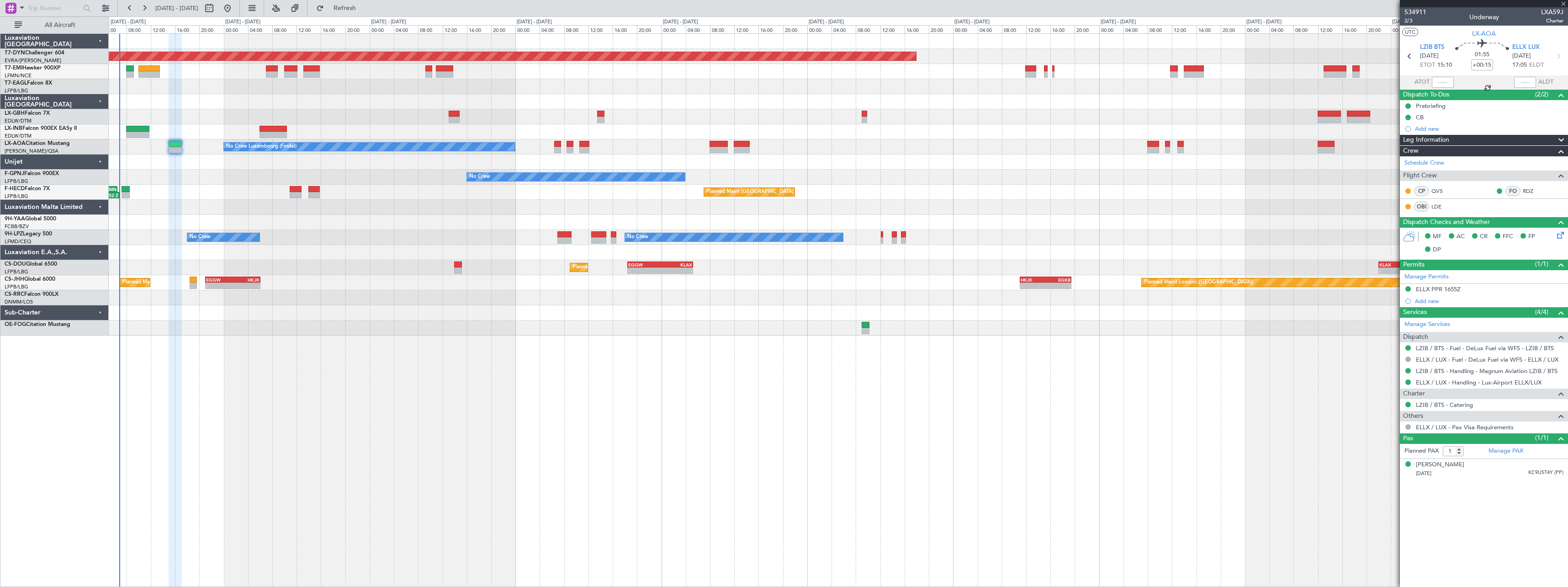
type input "0"
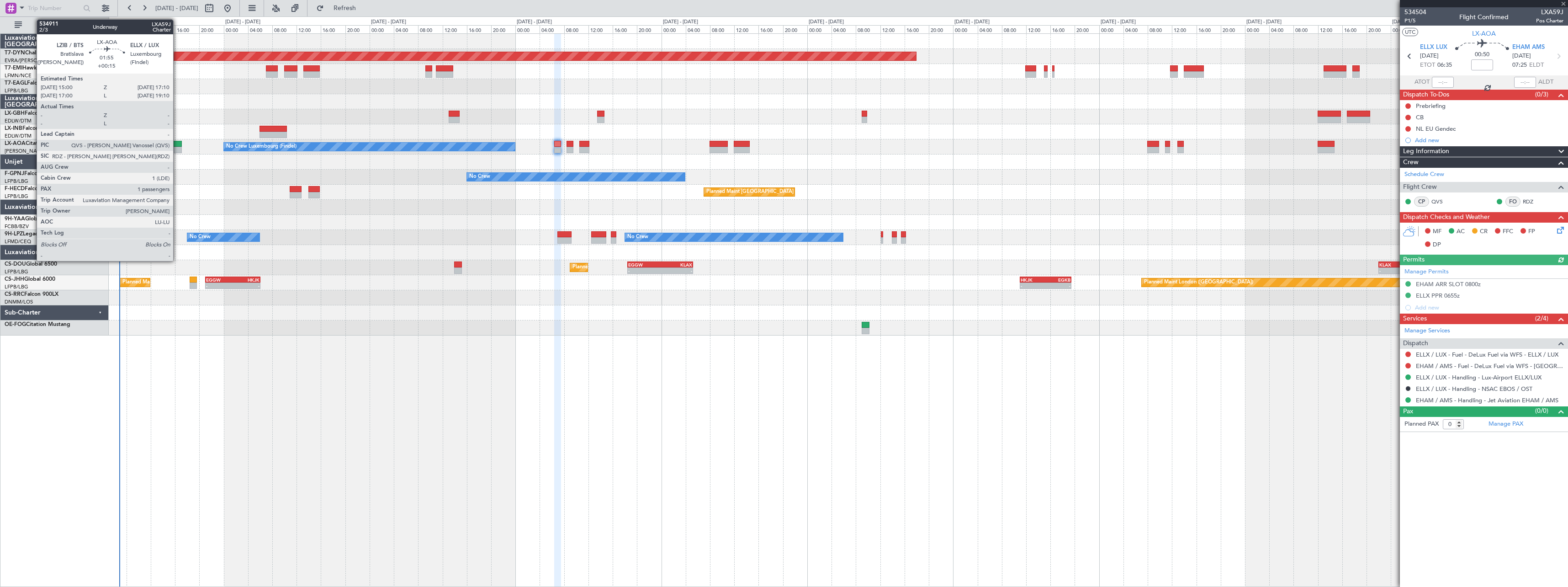
click at [178, 147] on div at bounding box center [175, 150] width 13 height 6
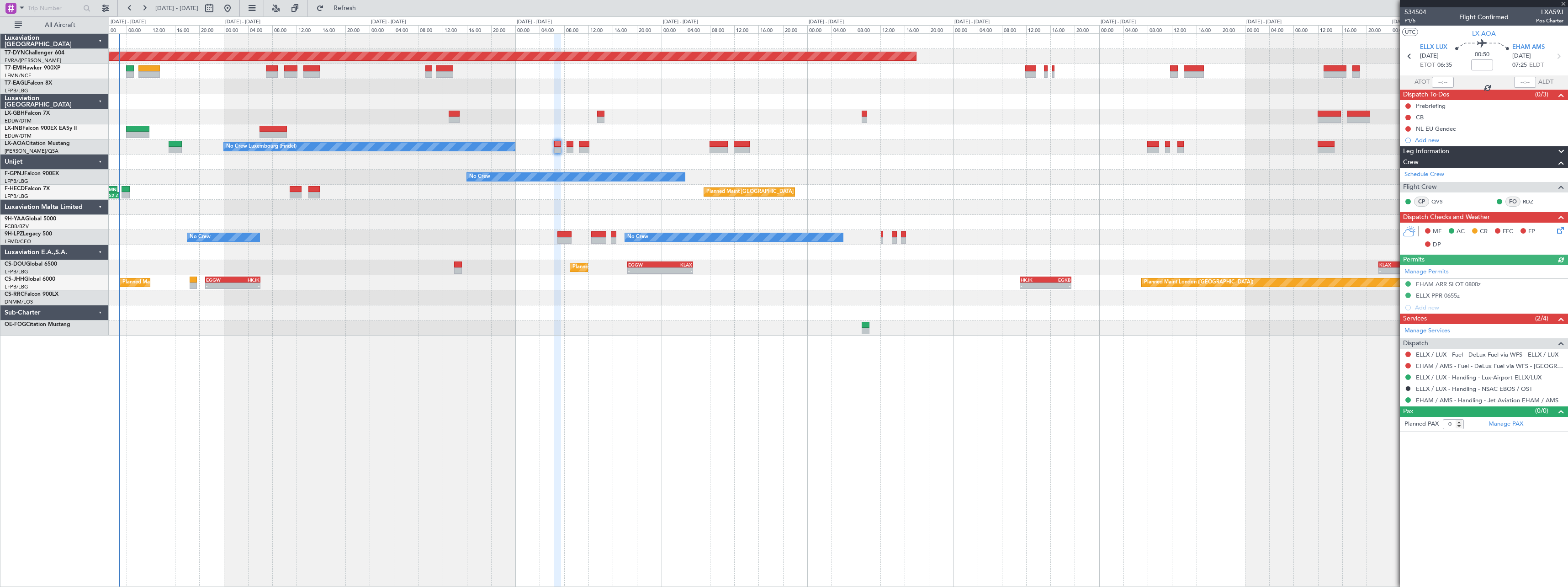
type input "+00:15"
type input "1"
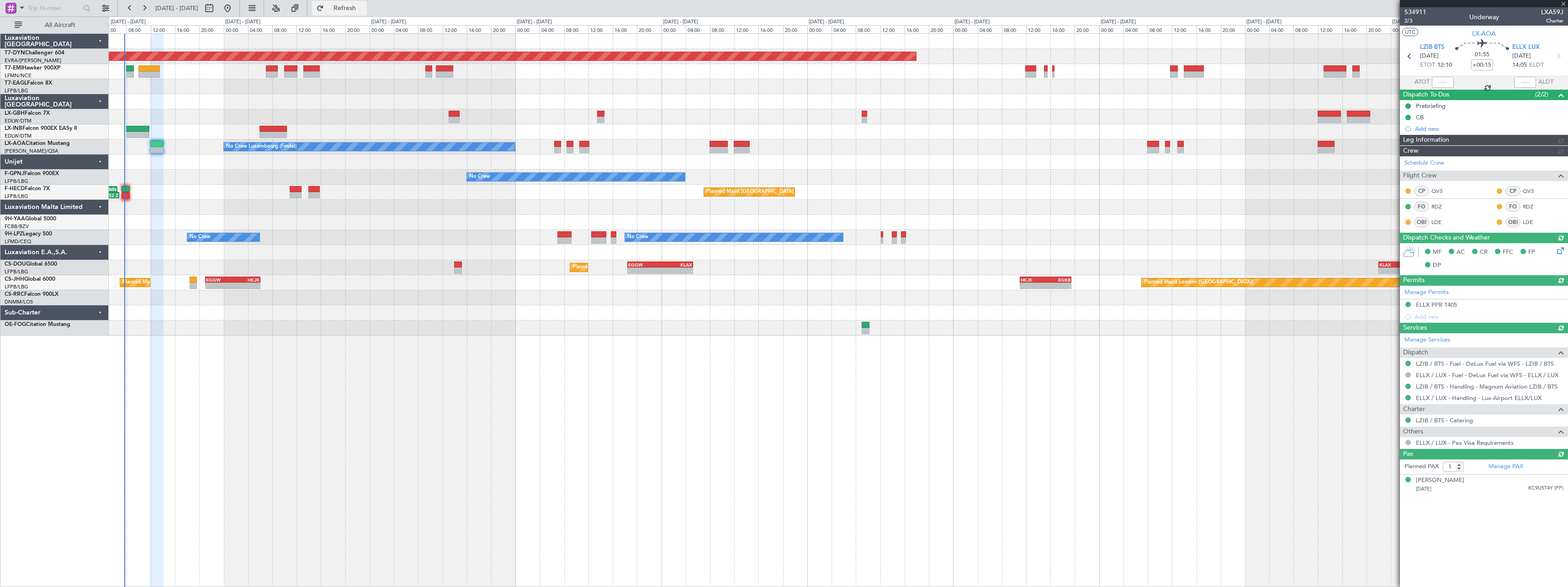
click at [364, 11] on span "Refresh" at bounding box center [345, 8] width 38 height 6
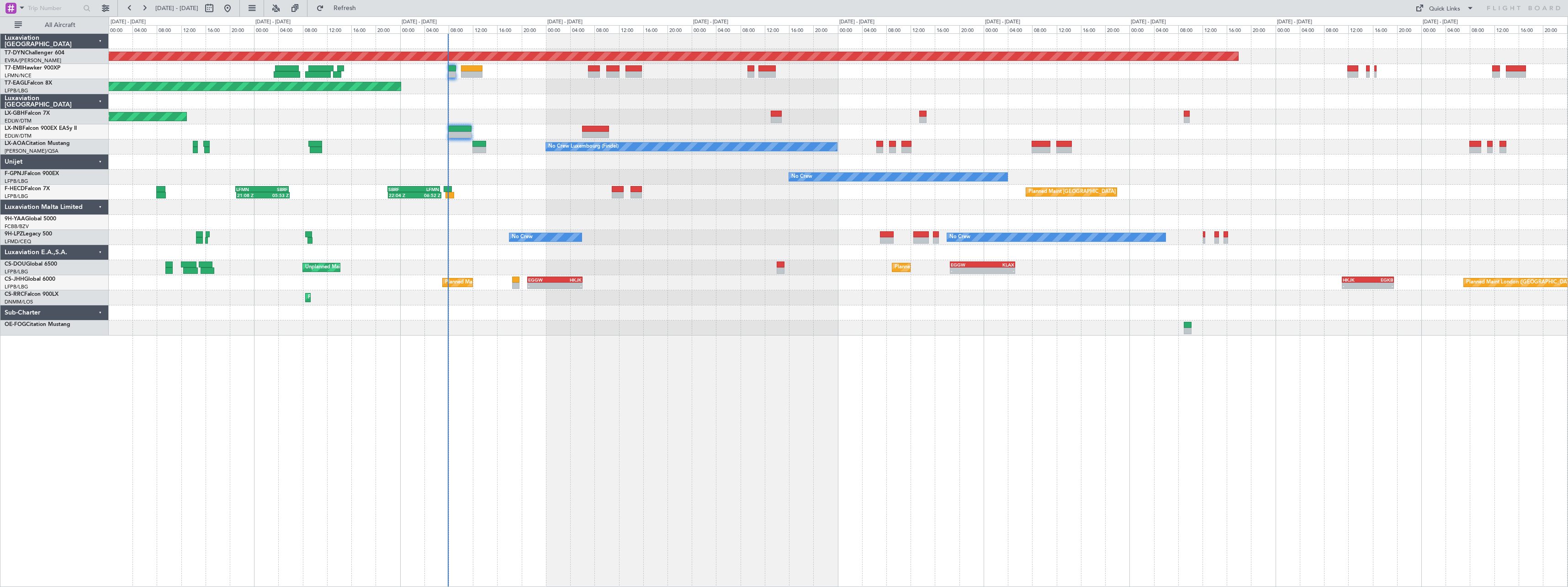
click at [492, 189] on div "Planned Maint [GEOGRAPHIC_DATA]-[GEOGRAPHIC_DATA] Planned Maint [US_STATE] ([GE…" at bounding box center [838, 185] width 1459 height 301
